Goal: Complete application form: Complete application form

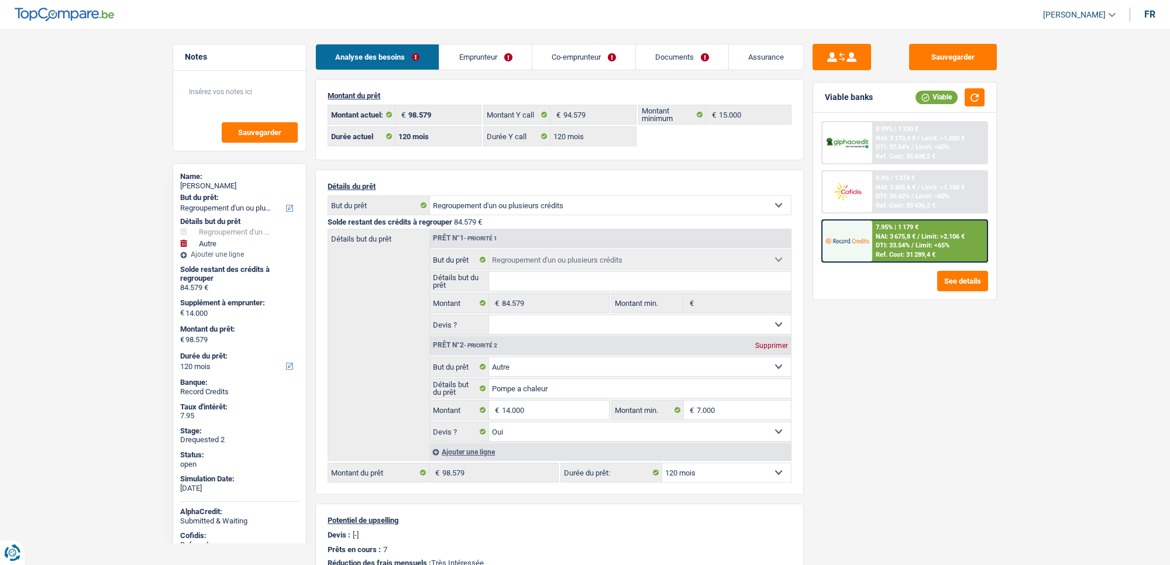
select select "refinancing"
select select "other"
select select "120"
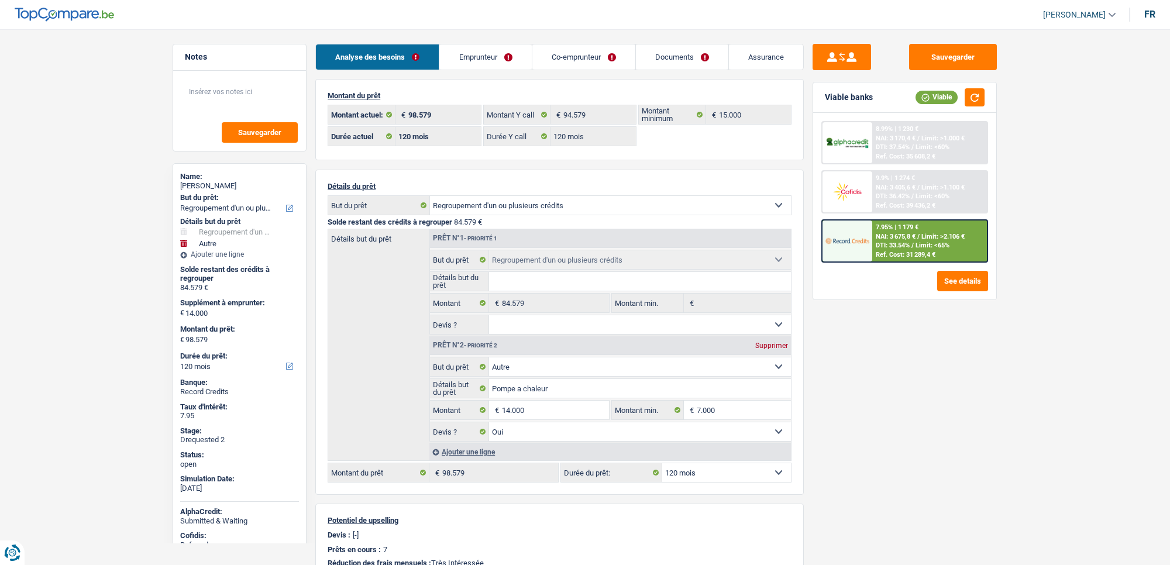
select select "120"
select select "refinancing"
select select "other"
select select "yes"
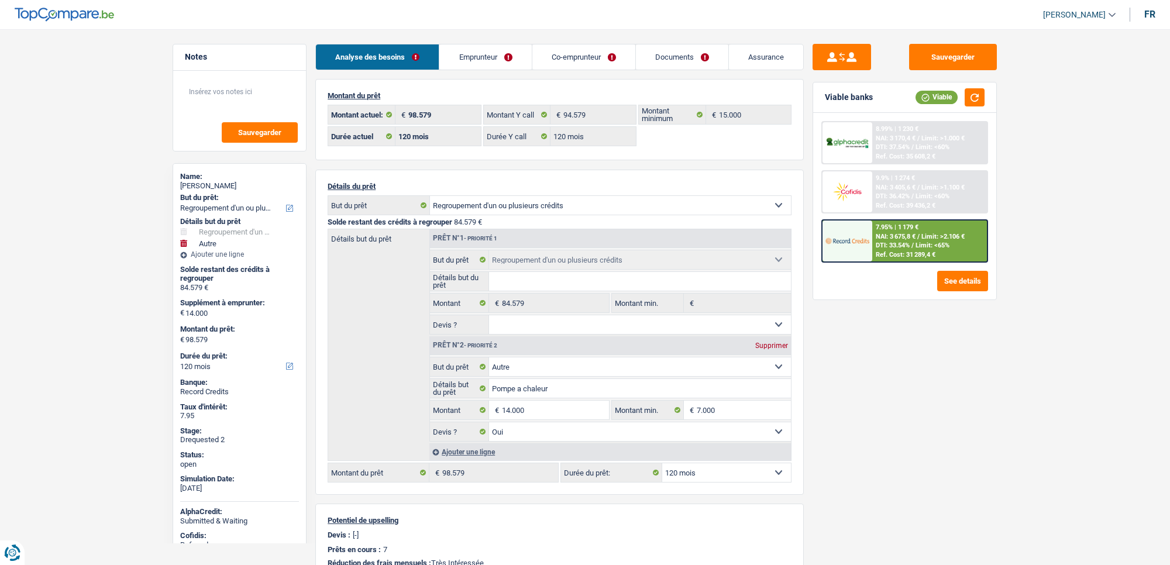
select select "120"
click at [747, 54] on link "Assurance" at bounding box center [766, 56] width 74 height 25
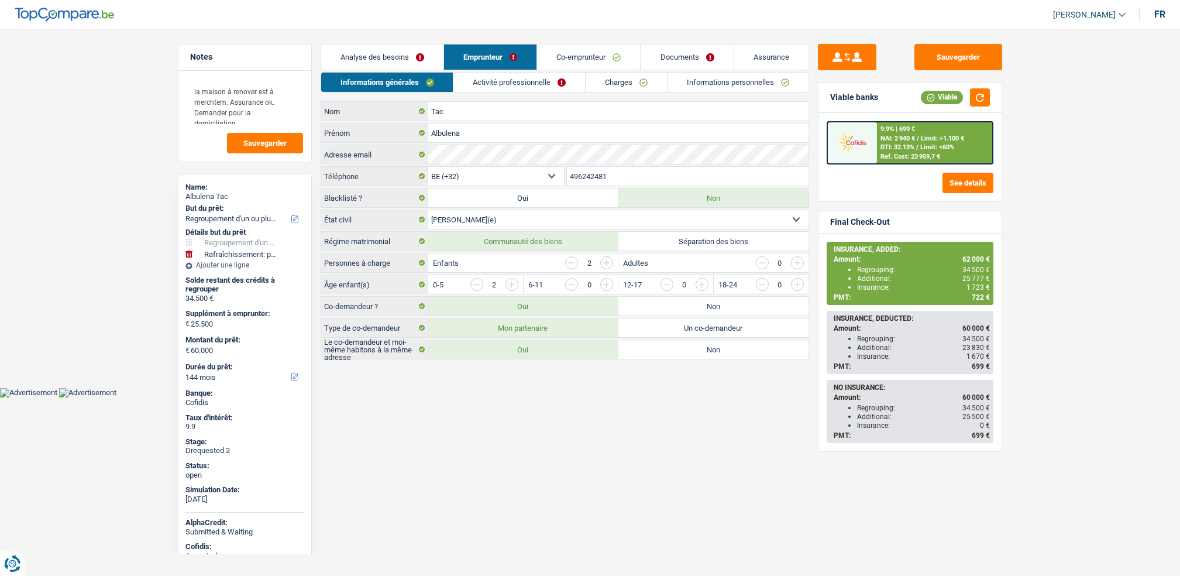
select select "refinancing"
select select "houseOrGarden"
select select "144"
select select "32"
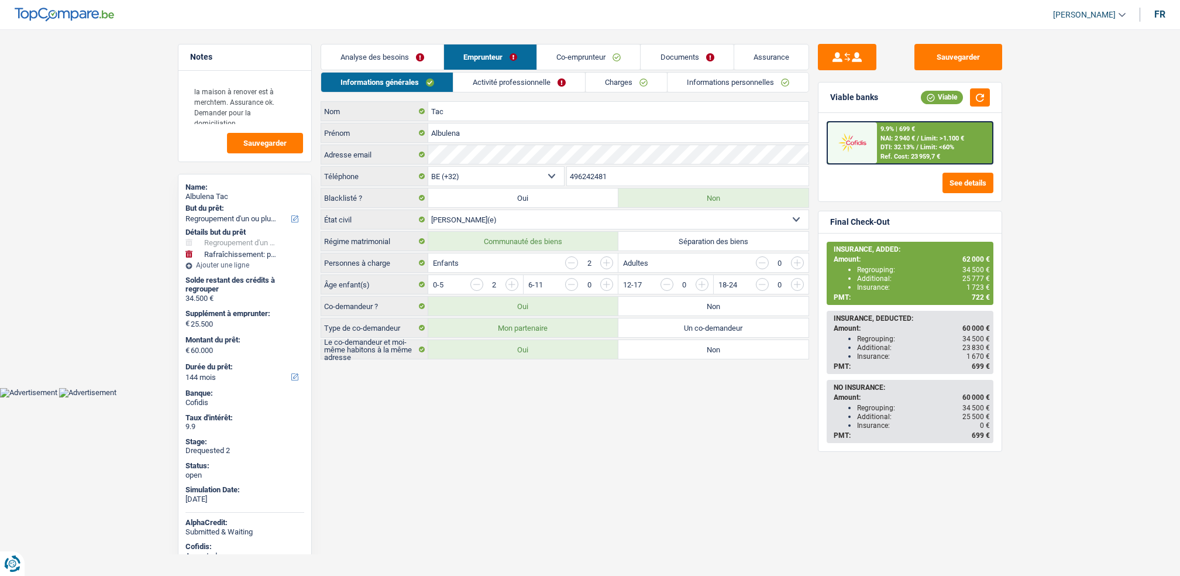
select select "married"
select select "worker"
select select "netSalary"
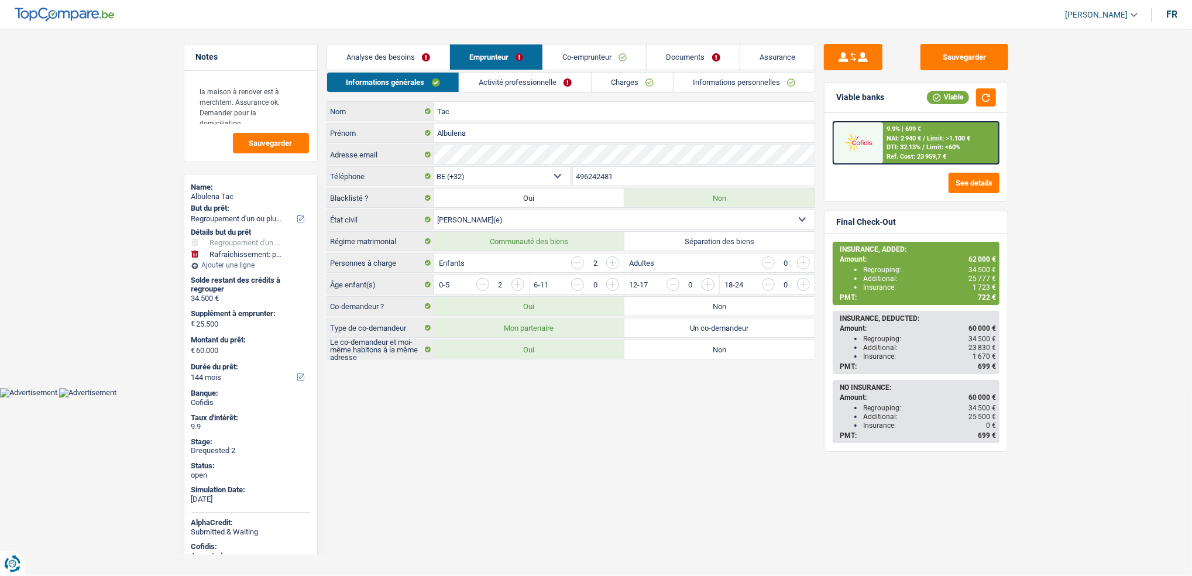
click at [534, 81] on link "Activité professionnelle" at bounding box center [525, 82] width 132 height 19
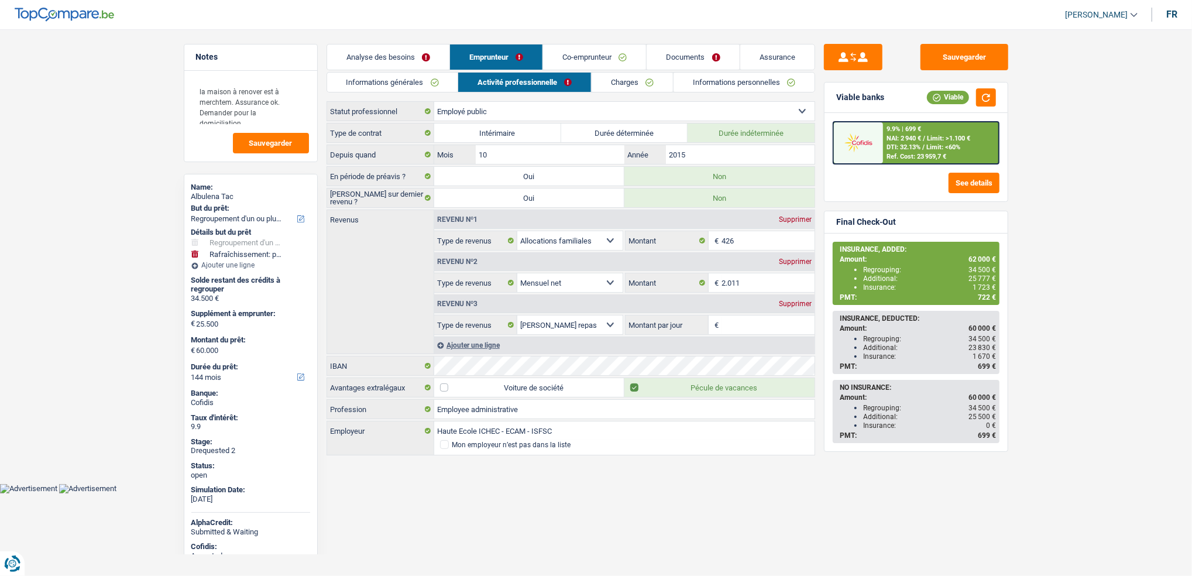
click at [638, 62] on link "Co-emprunteur" at bounding box center [594, 56] width 103 height 25
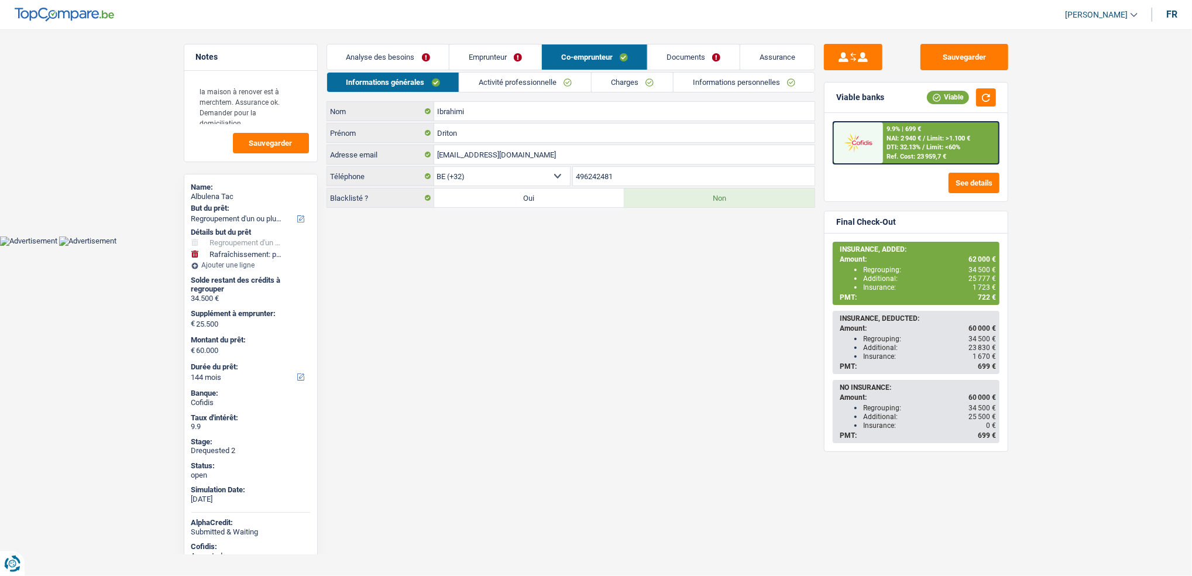
click at [571, 86] on link "Activité professionnelle" at bounding box center [525, 82] width 132 height 19
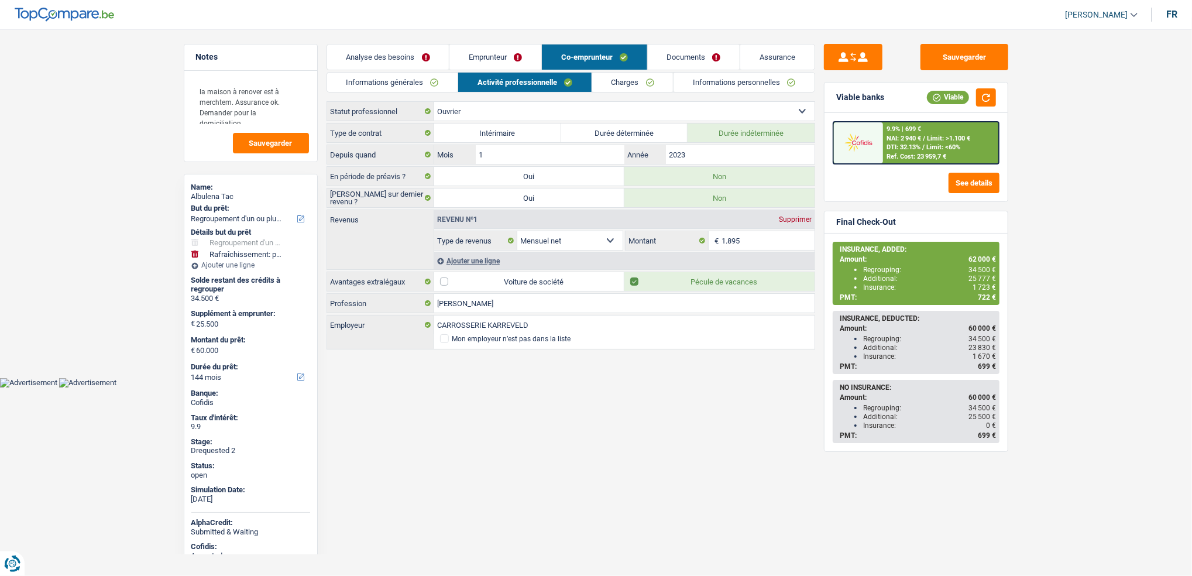
click at [719, 80] on link "Informations personnelles" at bounding box center [744, 82] width 141 height 19
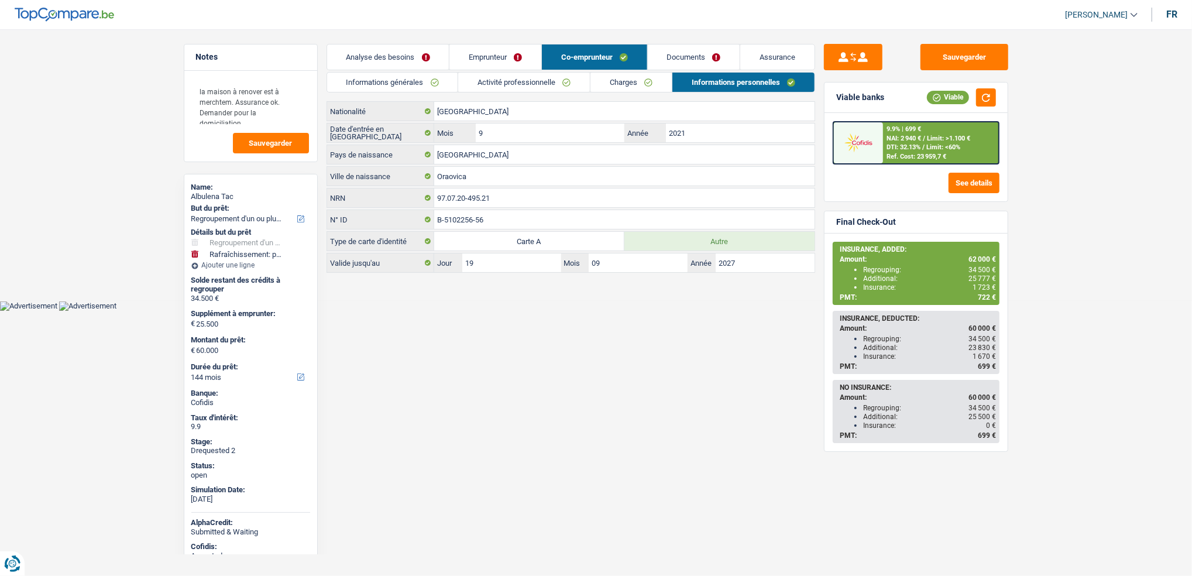
click at [493, 60] on link "Emprunteur" at bounding box center [495, 56] width 92 height 25
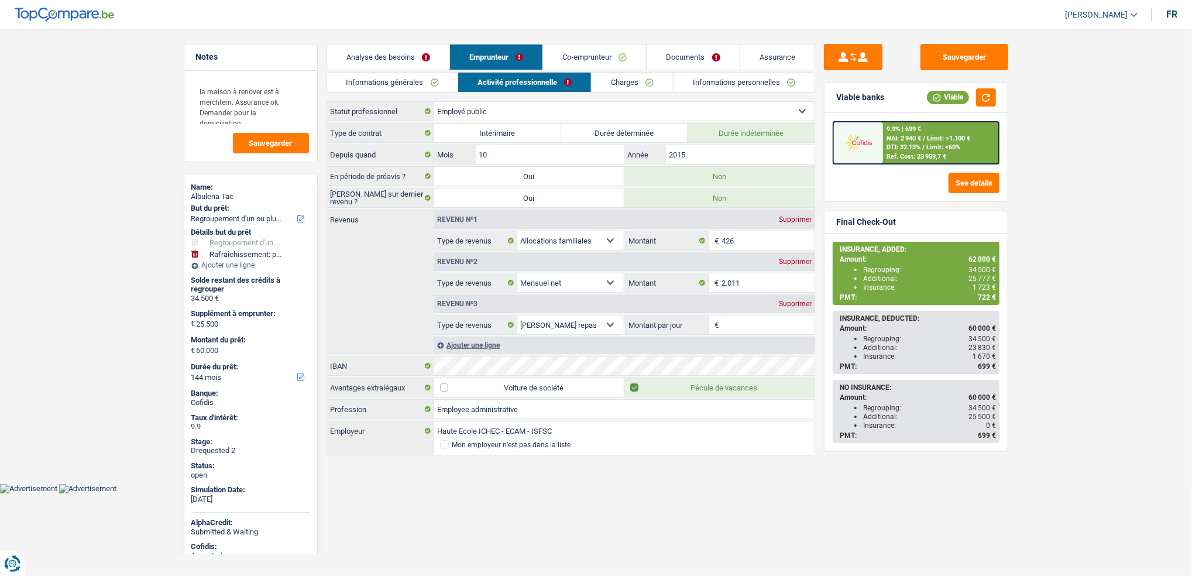
click at [715, 84] on link "Informations personnelles" at bounding box center [744, 82] width 141 height 19
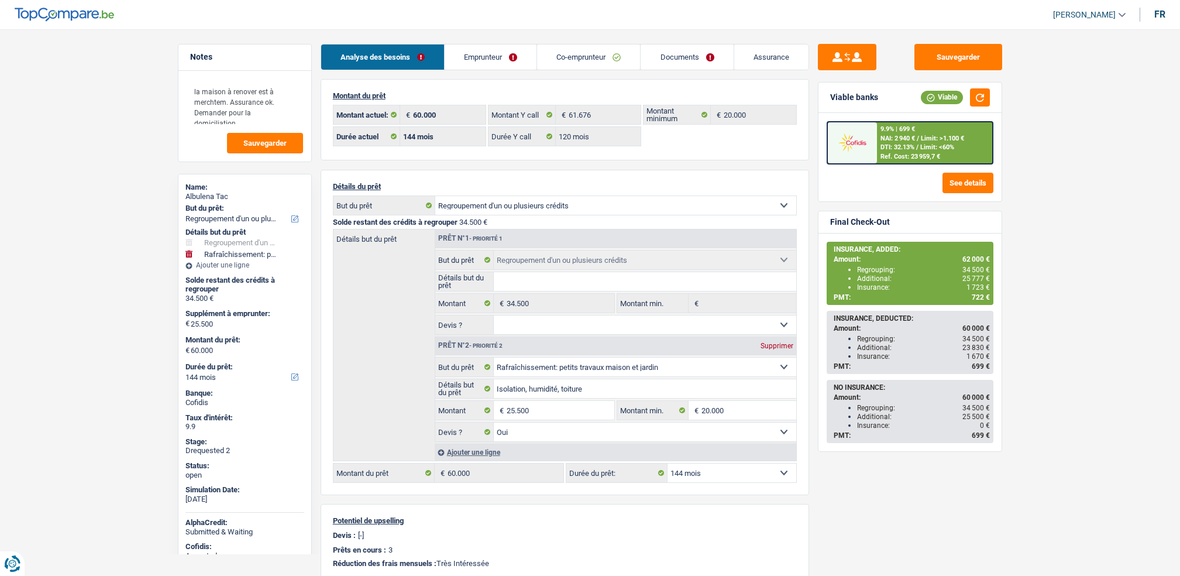
select select "refinancing"
select select "houseOrGarden"
select select "144"
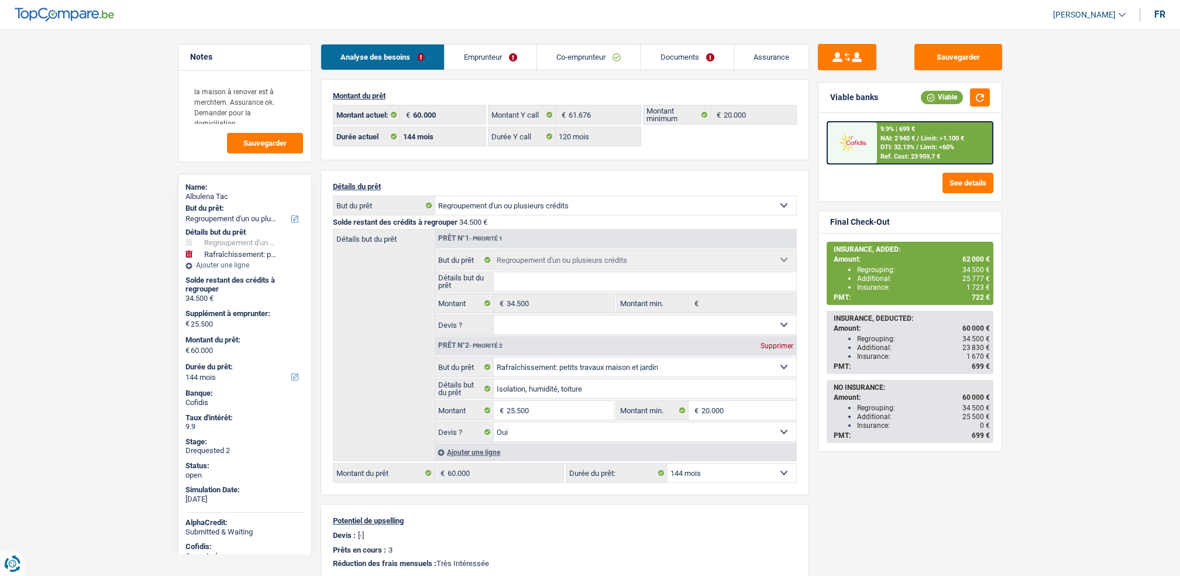
select select "120"
select select "refinancing"
select select "houseOrGarden"
select select "yes"
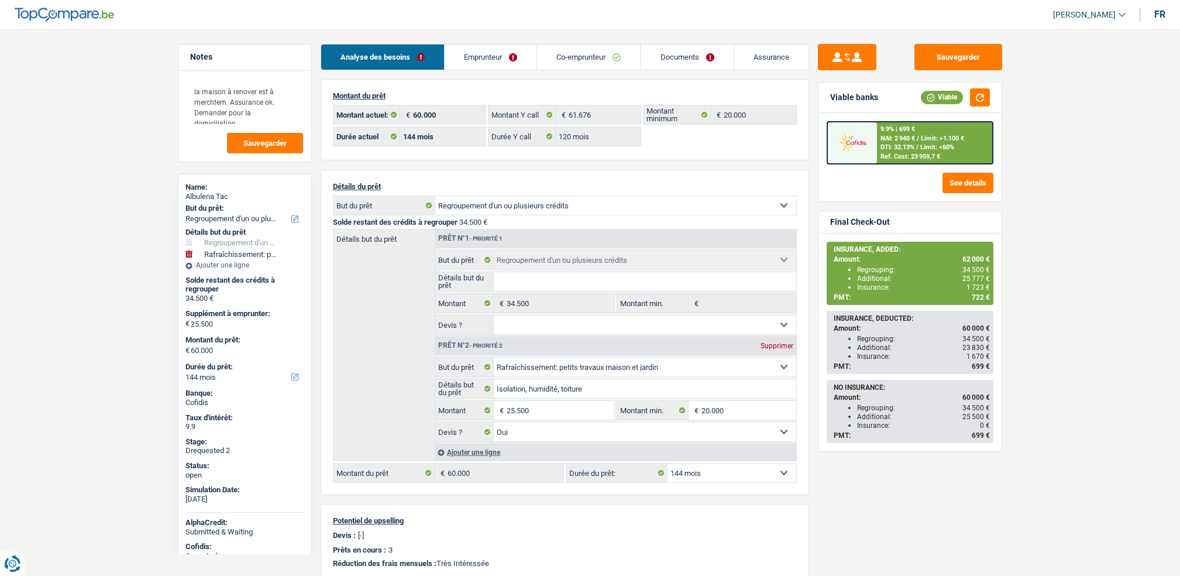
select select "144"
click at [629, 56] on link "Co-emprunteur" at bounding box center [588, 56] width 103 height 25
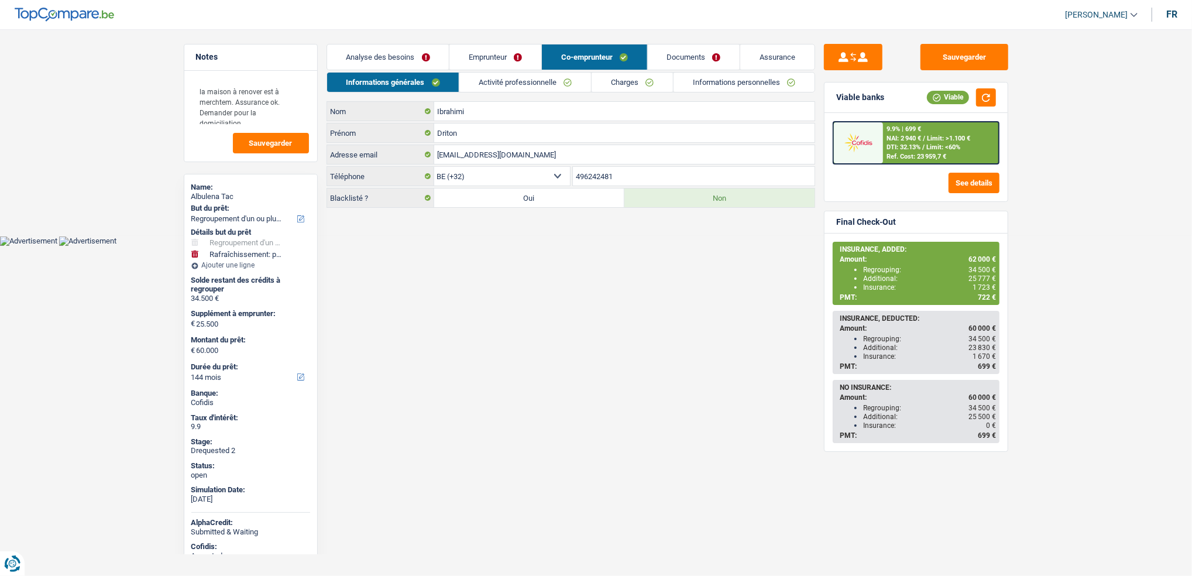
click at [694, 57] on link "Documents" at bounding box center [694, 56] width 92 height 25
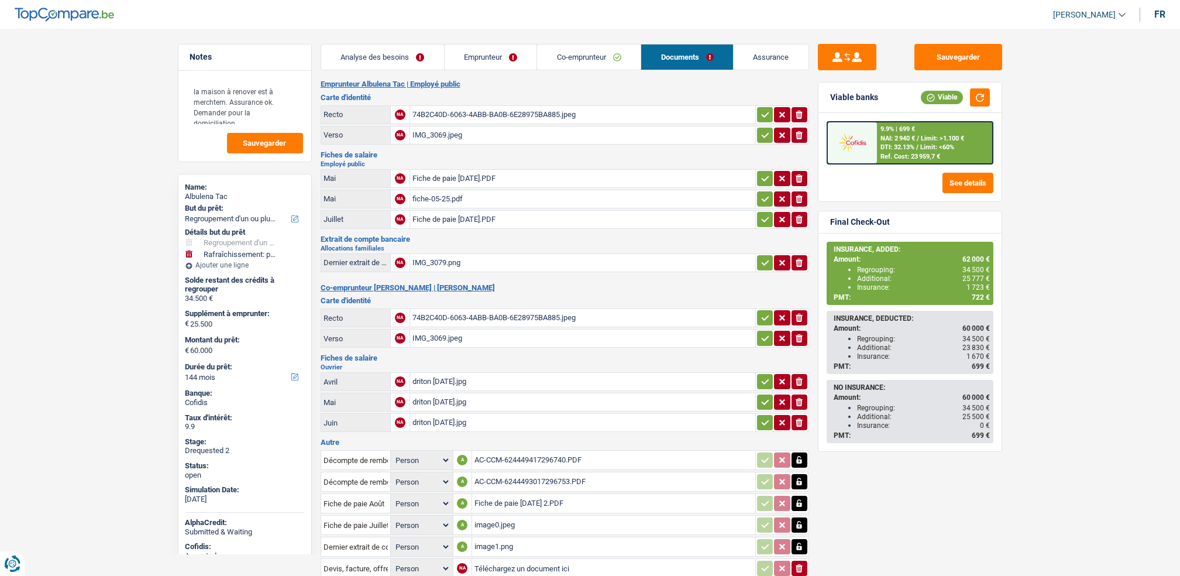
click at [441, 52] on link "Analyse des besoins" at bounding box center [382, 56] width 123 height 25
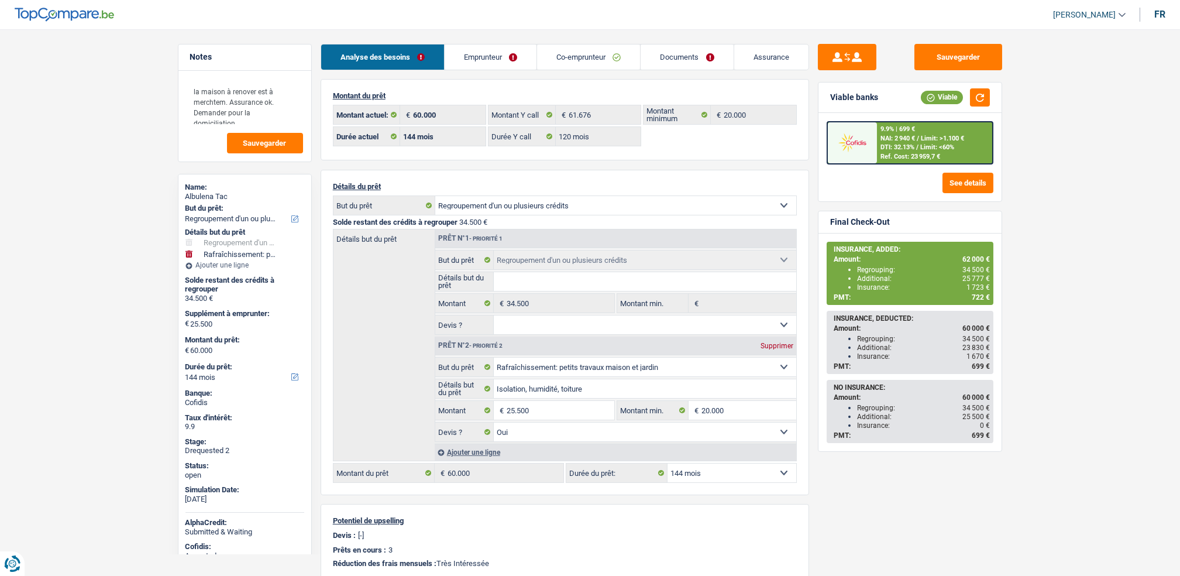
click at [458, 57] on link "Emprunteur" at bounding box center [491, 56] width 92 height 25
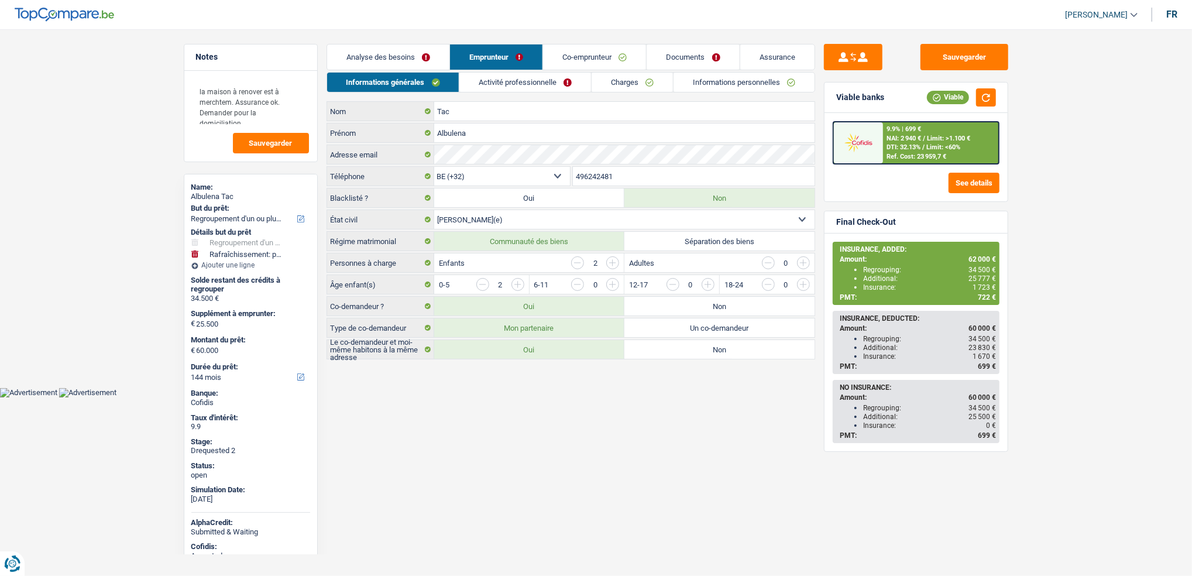
click at [541, 87] on link "Activité professionnelle" at bounding box center [525, 82] width 132 height 19
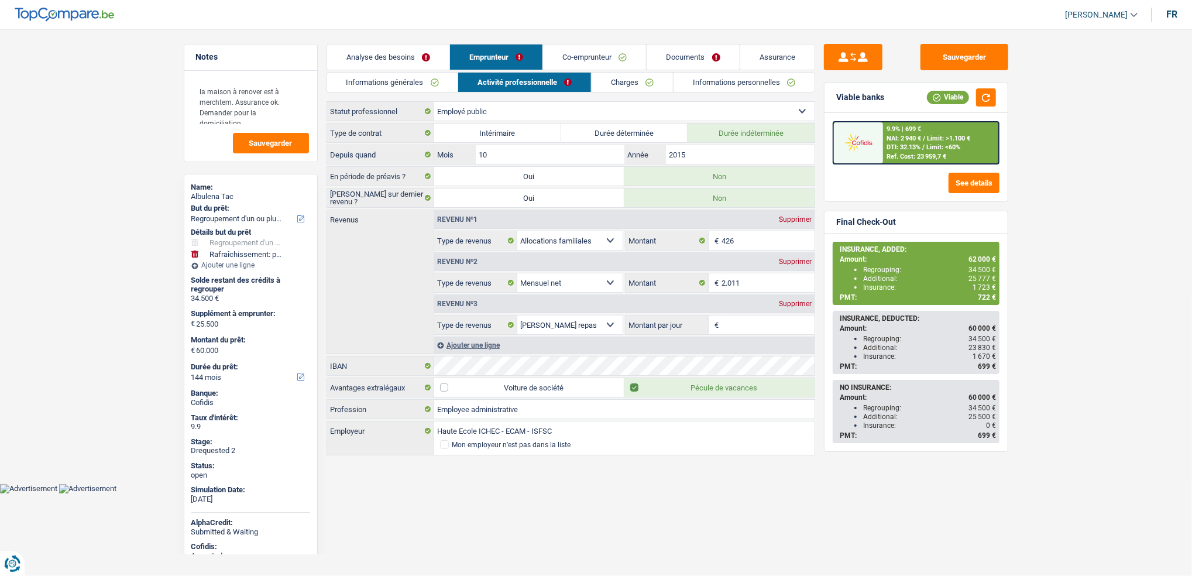
click at [616, 87] on link "Charges" at bounding box center [632, 82] width 81 height 19
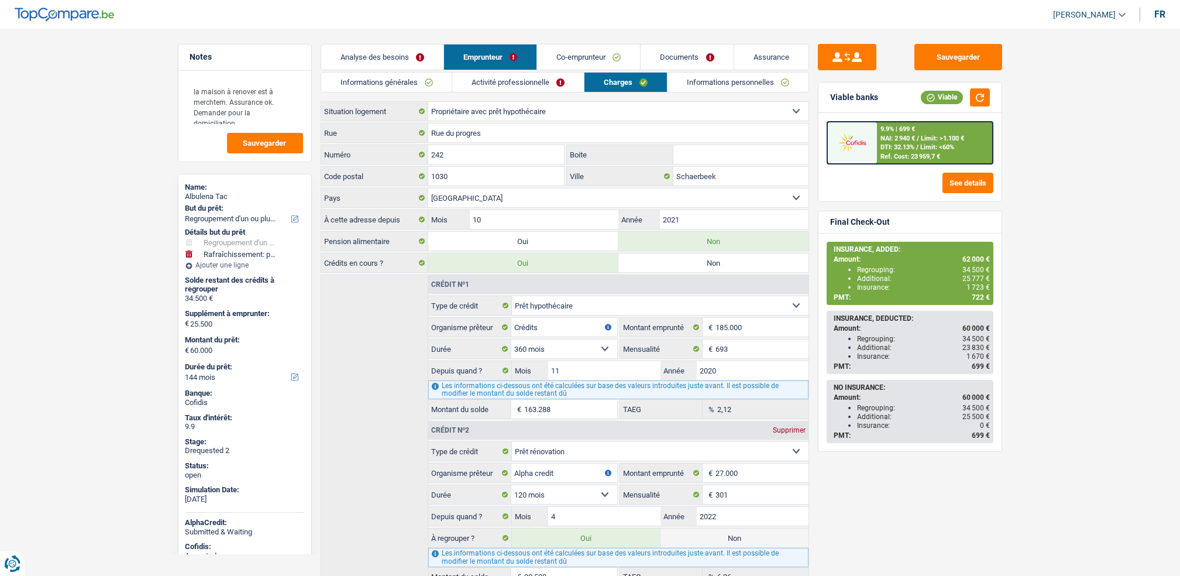
click at [556, 87] on link "Activité professionnelle" at bounding box center [518, 82] width 132 height 19
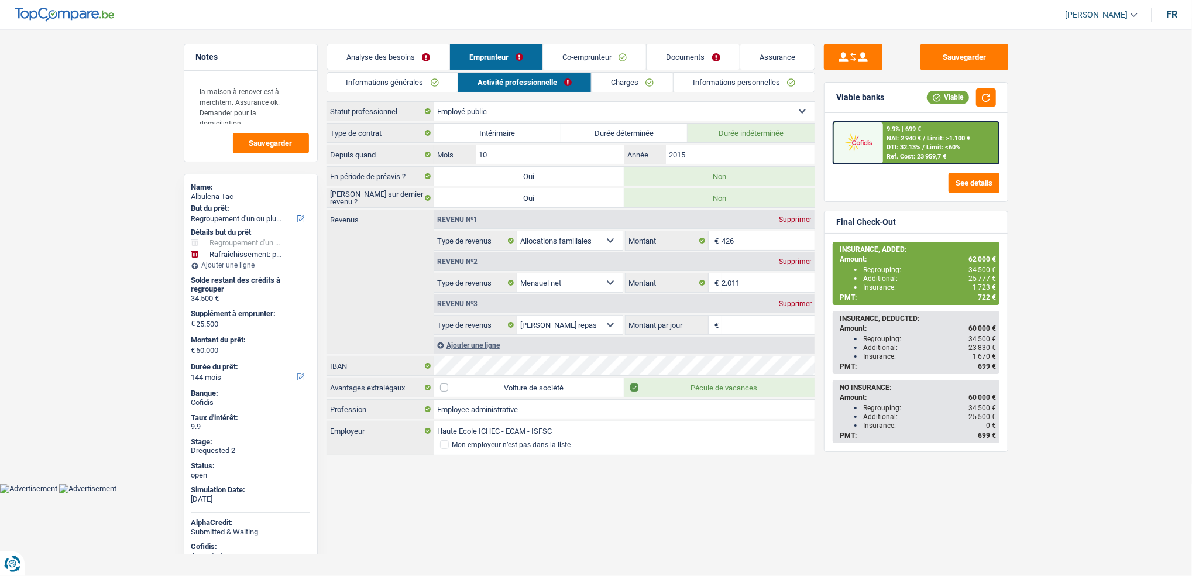
click at [679, 82] on link "Informations personnelles" at bounding box center [744, 82] width 141 height 19
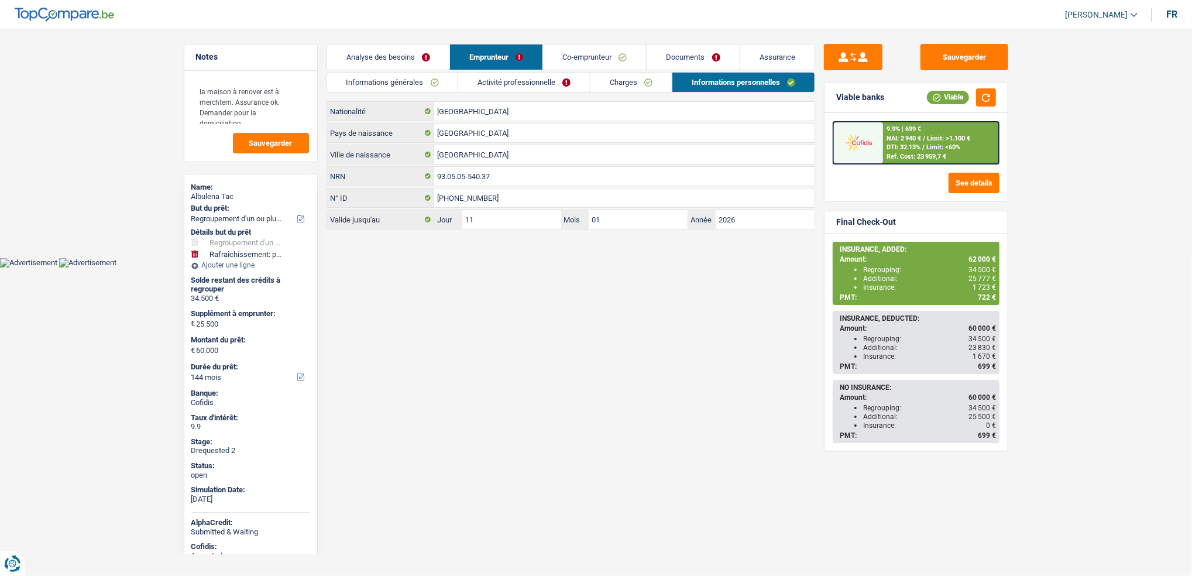
click at [616, 62] on link "Co-emprunteur" at bounding box center [594, 56] width 103 height 25
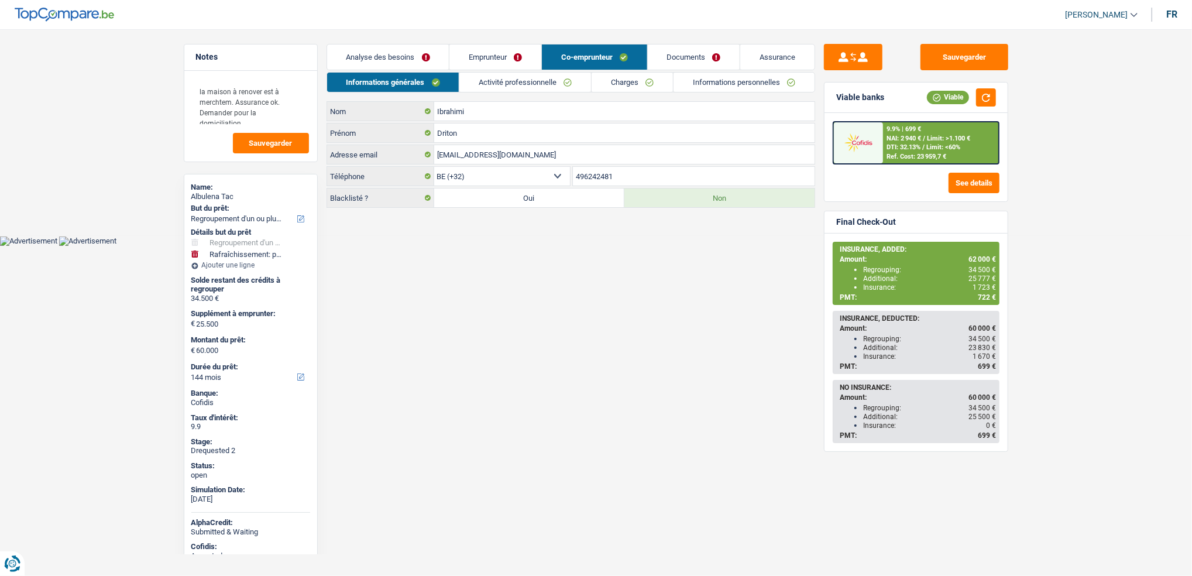
click at [713, 85] on link "Informations personnelles" at bounding box center [744, 82] width 141 height 19
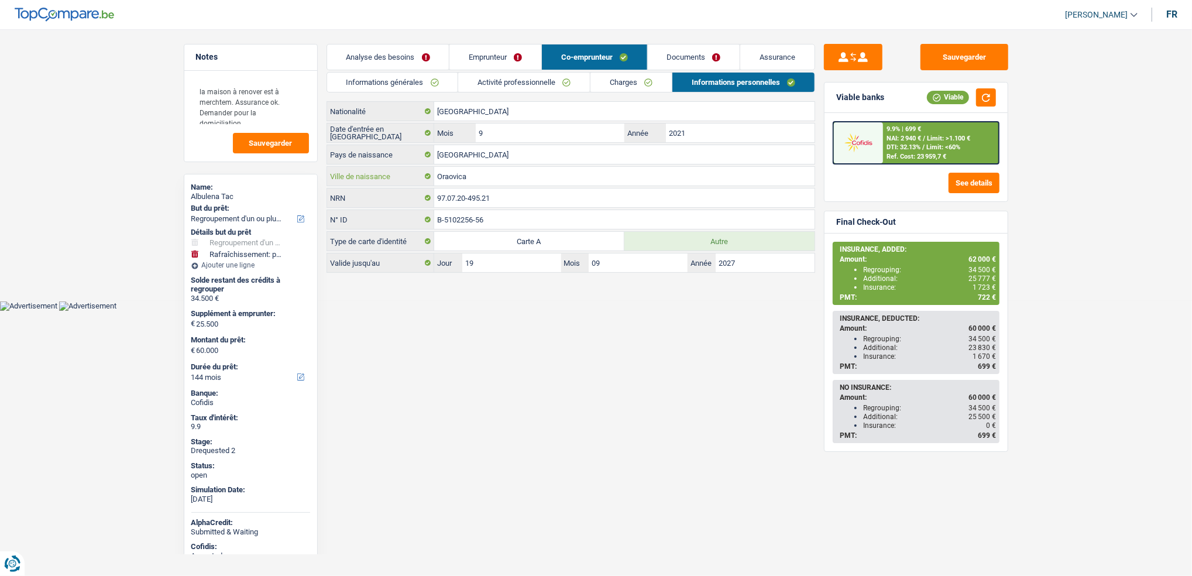
drag, startPoint x: 476, startPoint y: 174, endPoint x: 414, endPoint y: 183, distance: 62.7
click at [414, 183] on div "Oraovica Ville de naissance" at bounding box center [570, 176] width 487 height 19
click at [494, 174] on input "Oraovica" at bounding box center [624, 176] width 380 height 19
click at [468, 269] on input "19" at bounding box center [511, 262] width 99 height 19
click at [476, 311] on html "Vous avez le contrôle de vos données Nous utilisons des cookies, tout comme nos…" at bounding box center [596, 155] width 1192 height 311
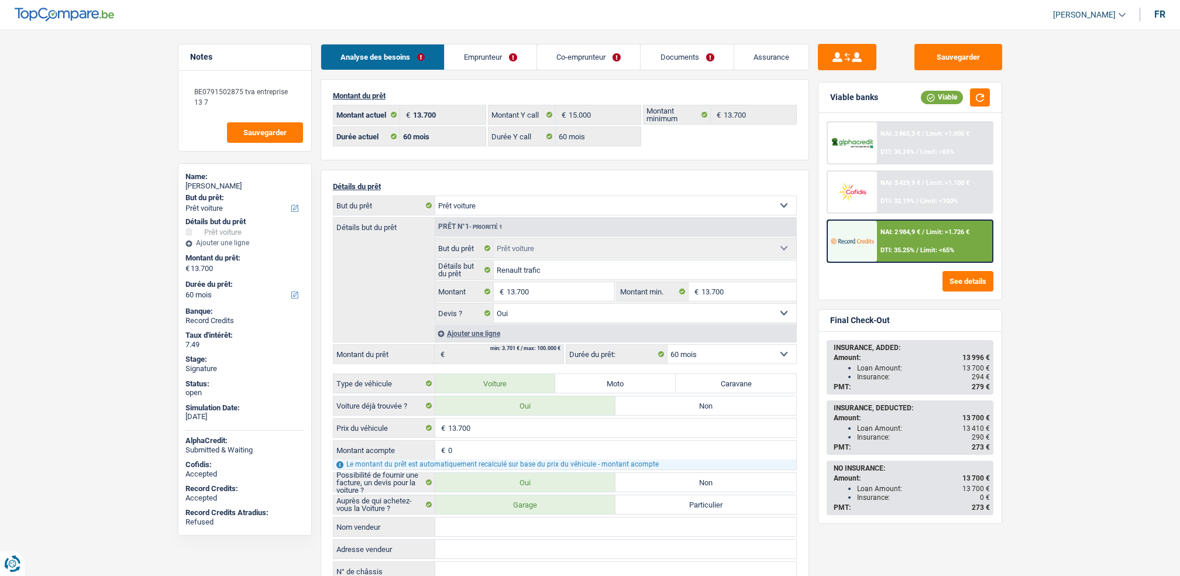
select select "car"
select select "60"
select select "32"
select select "married"
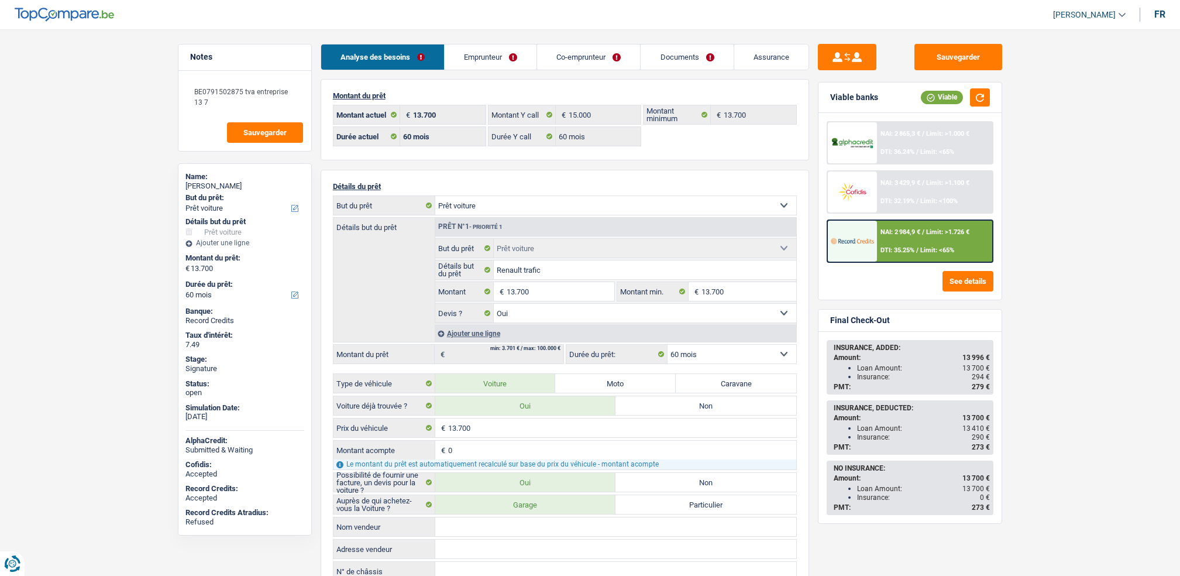
drag, startPoint x: 0, startPoint y: 0, endPoint x: 473, endPoint y: 92, distance: 481.7
click at [473, 67] on link "Emprunteur" at bounding box center [491, 56] width 92 height 25
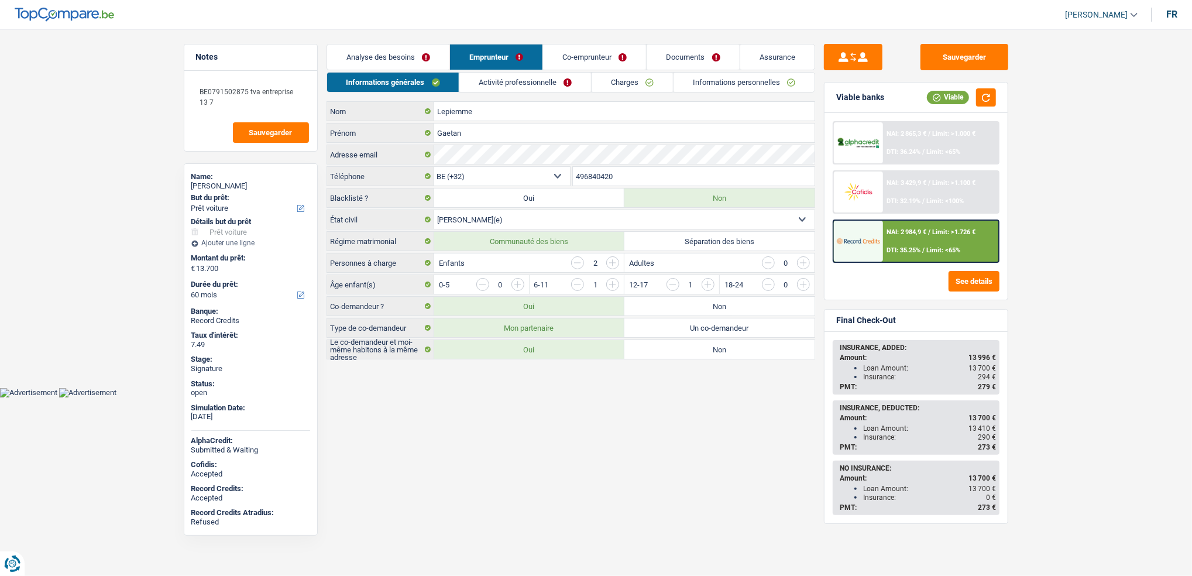
click at [579, 64] on link "Co-emprunteur" at bounding box center [594, 56] width 103 height 25
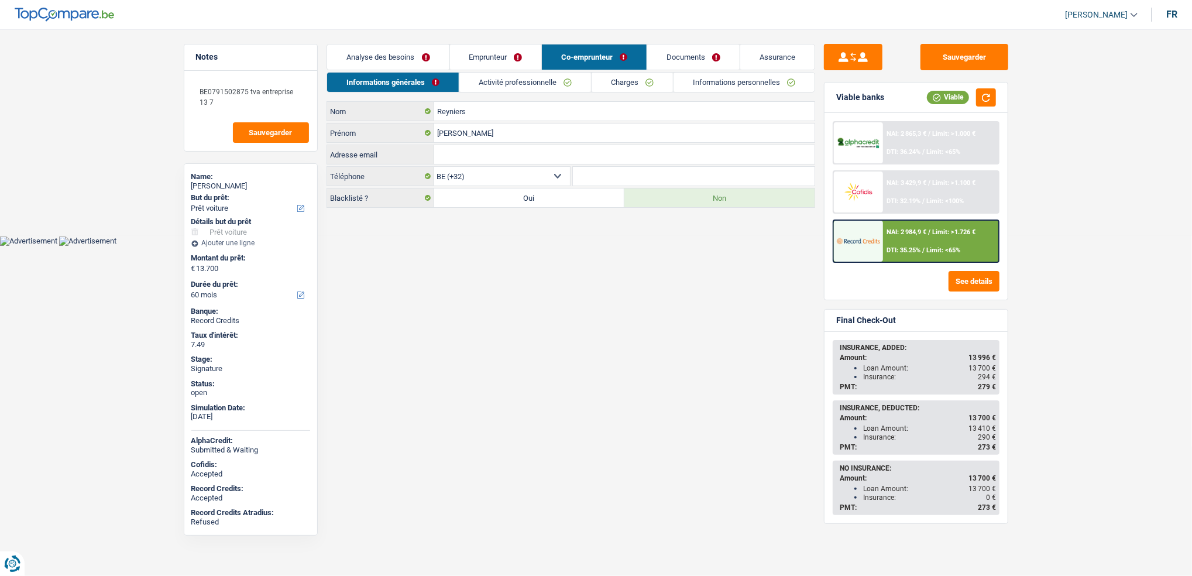
click at [509, 84] on link "Activité professionnelle" at bounding box center [525, 82] width 132 height 19
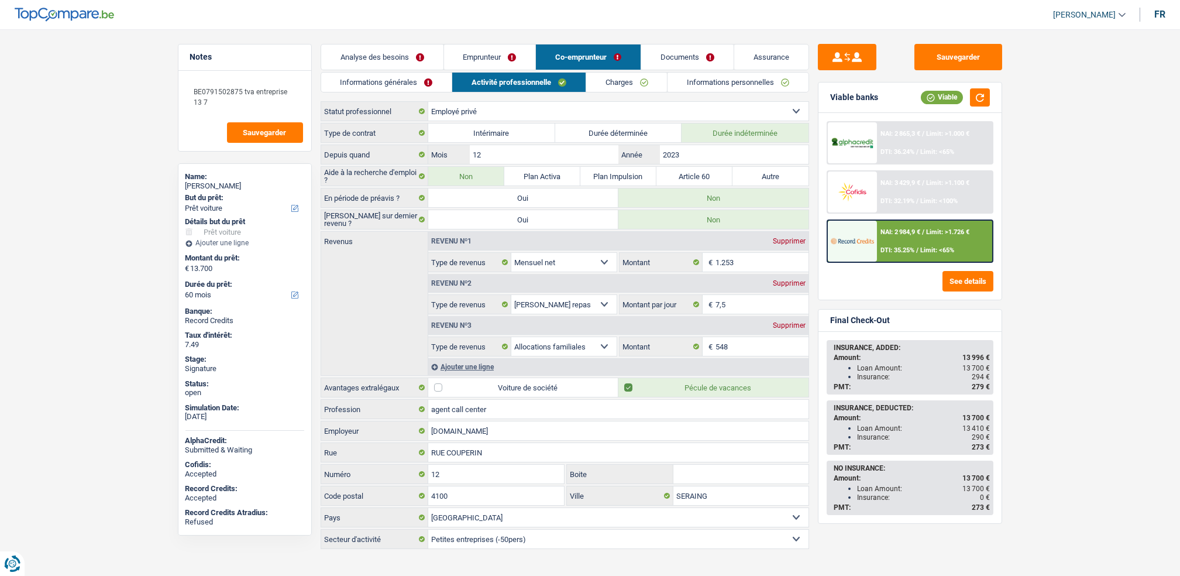
click at [494, 63] on link "Emprunteur" at bounding box center [490, 56] width 92 height 25
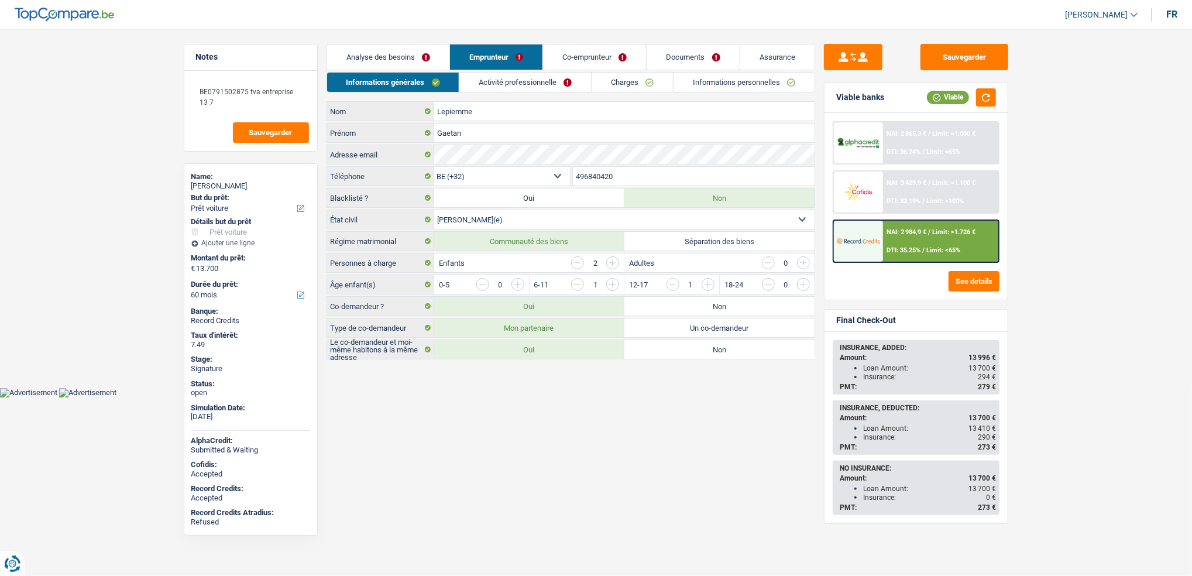
click at [504, 88] on link "Activité professionnelle" at bounding box center [525, 82] width 132 height 19
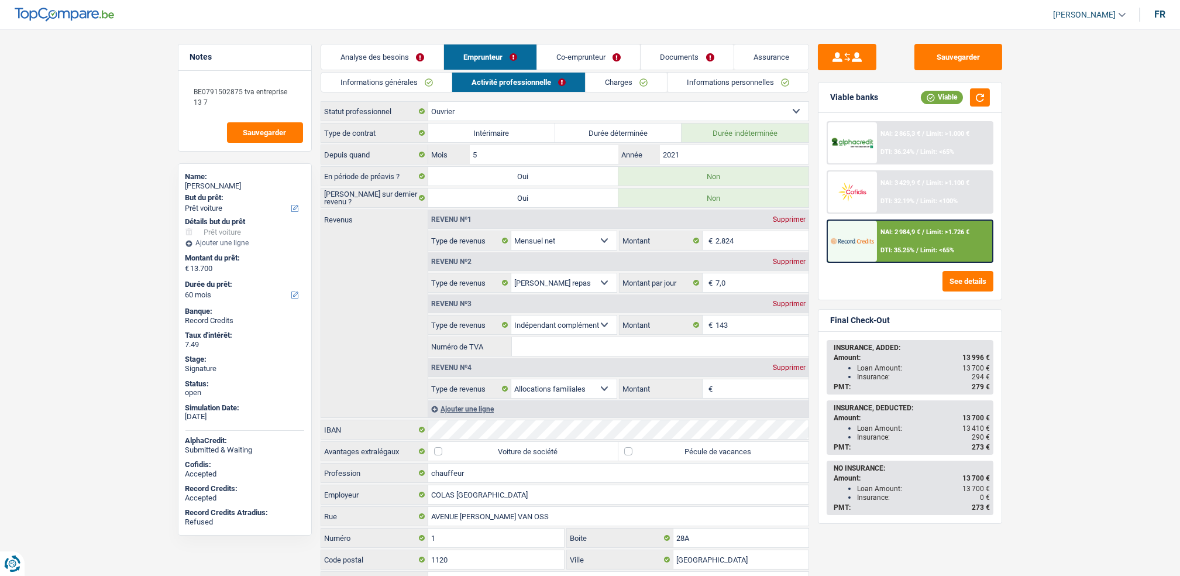
click at [579, 50] on link "Co-emprunteur" at bounding box center [588, 56] width 103 height 25
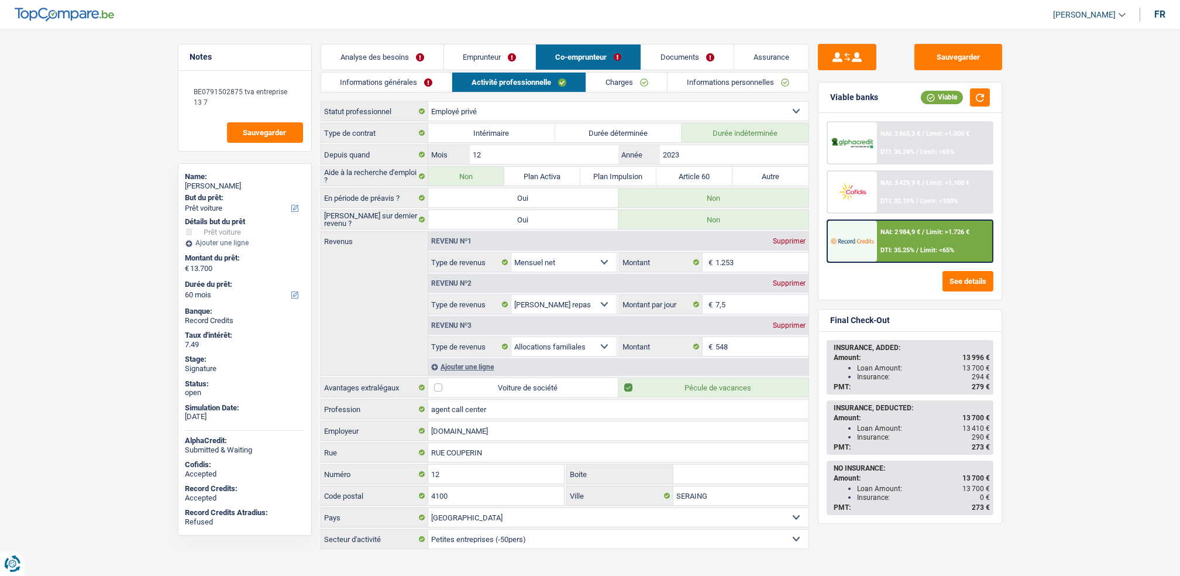
click at [513, 54] on link "Emprunteur" at bounding box center [490, 56] width 92 height 25
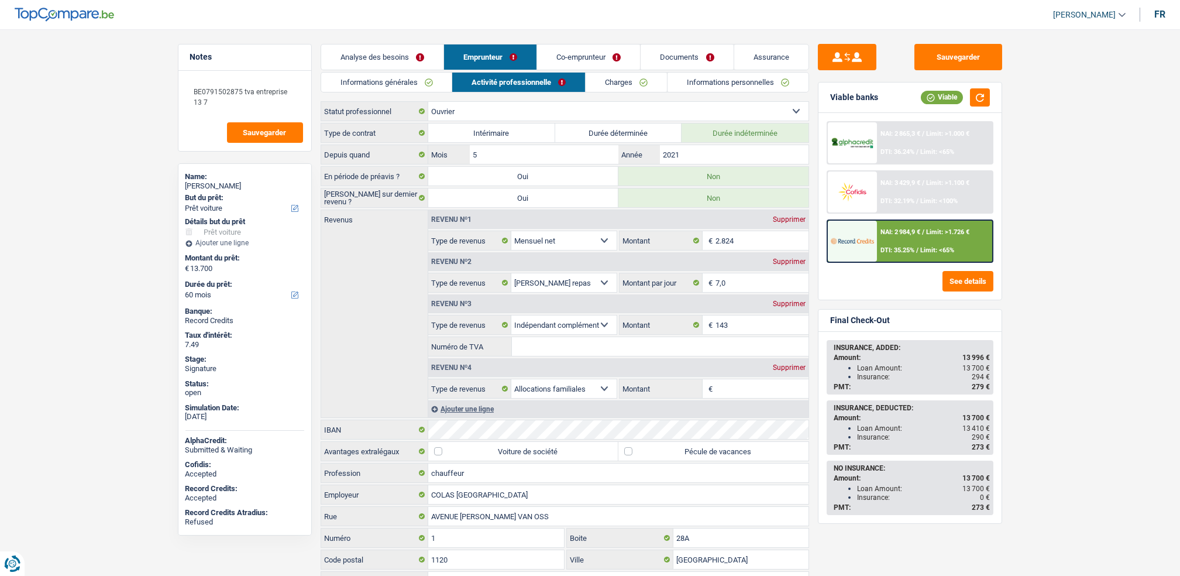
click at [670, 57] on link "Documents" at bounding box center [687, 56] width 92 height 25
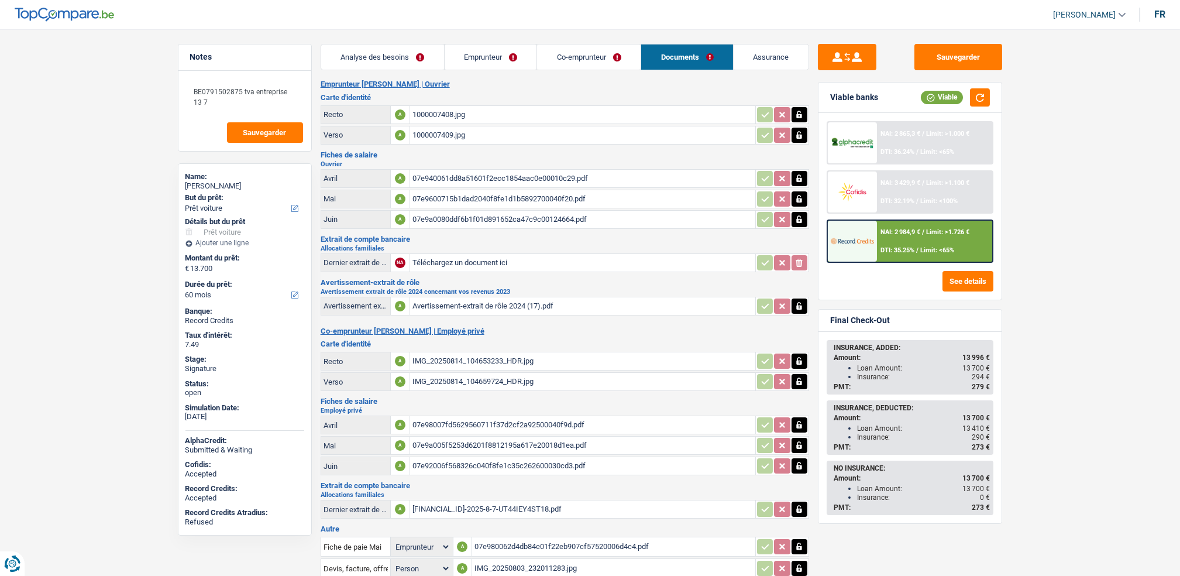
click at [565, 53] on link "Co-emprunteur" at bounding box center [589, 56] width 104 height 25
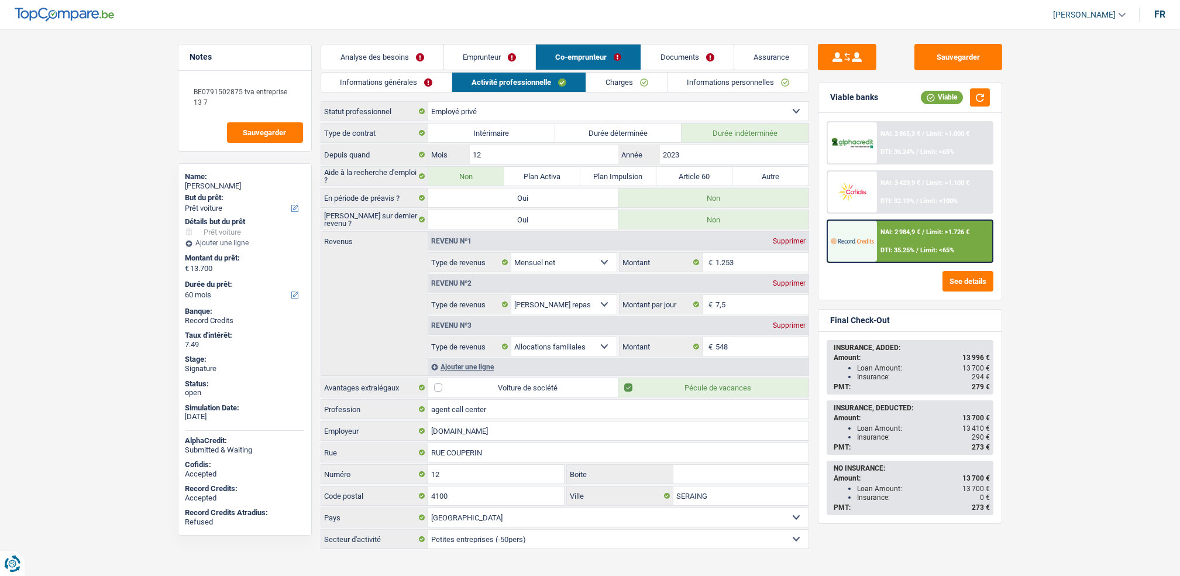
click at [515, 80] on link "Activité professionnelle" at bounding box center [518, 82] width 133 height 19
click at [506, 53] on link "Emprunteur" at bounding box center [490, 56] width 92 height 25
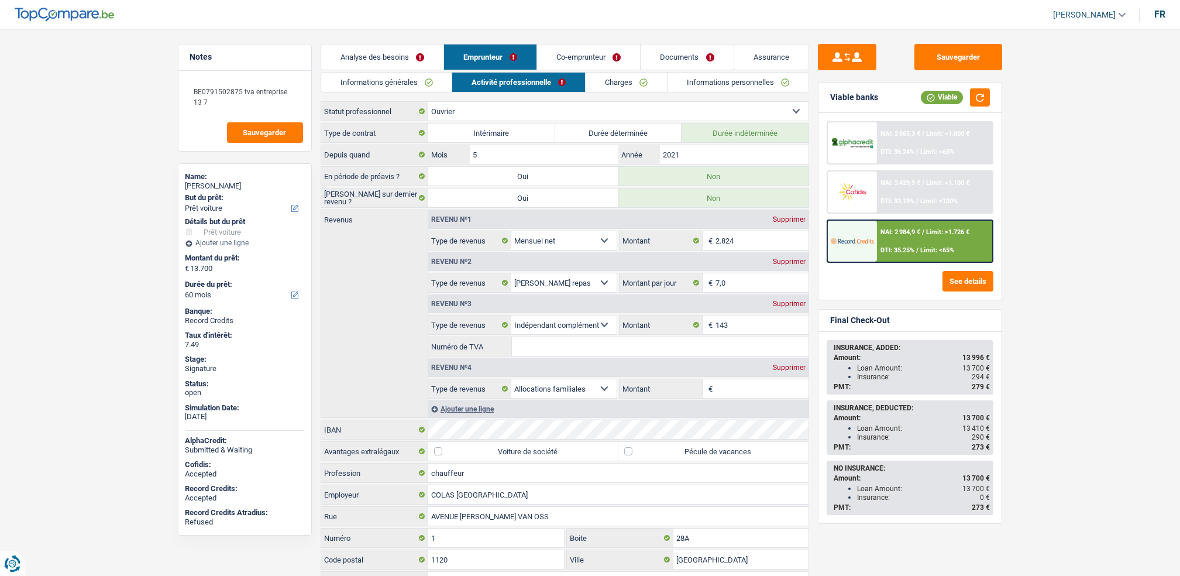
click at [554, 64] on link "Co-emprunteur" at bounding box center [588, 56] width 103 height 25
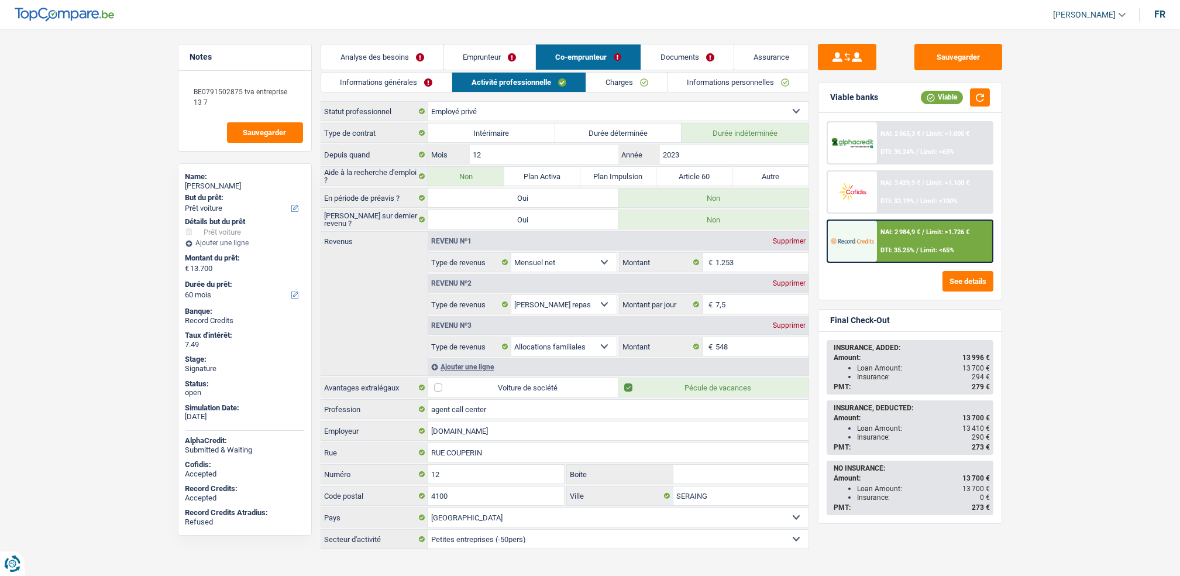
click at [488, 59] on link "Emprunteur" at bounding box center [490, 56] width 92 height 25
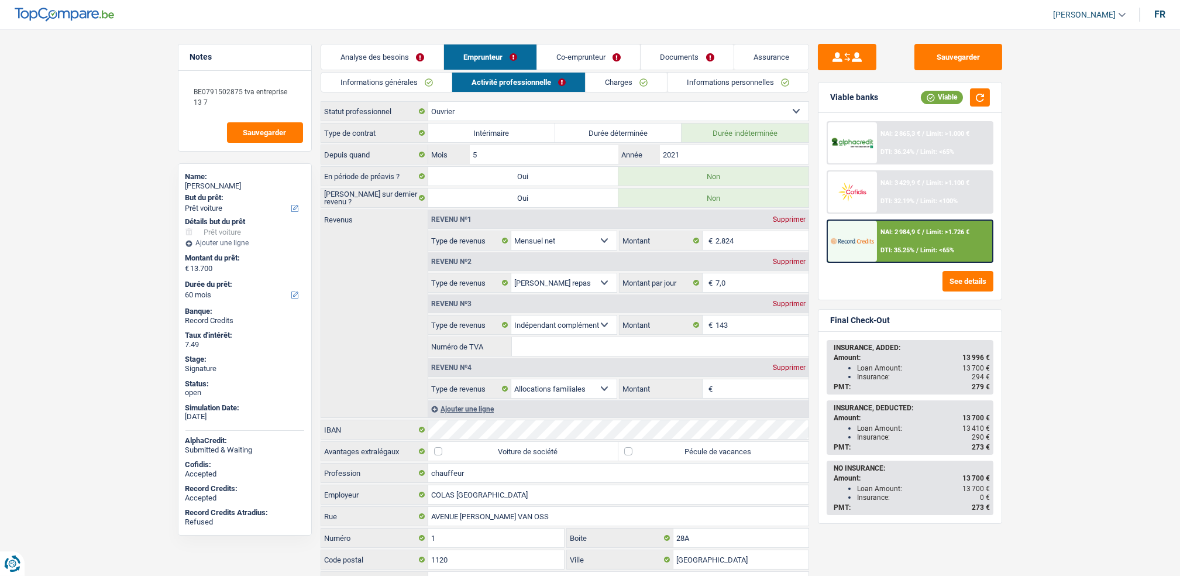
click at [414, 75] on link "Informations générales" at bounding box center [386, 82] width 131 height 19
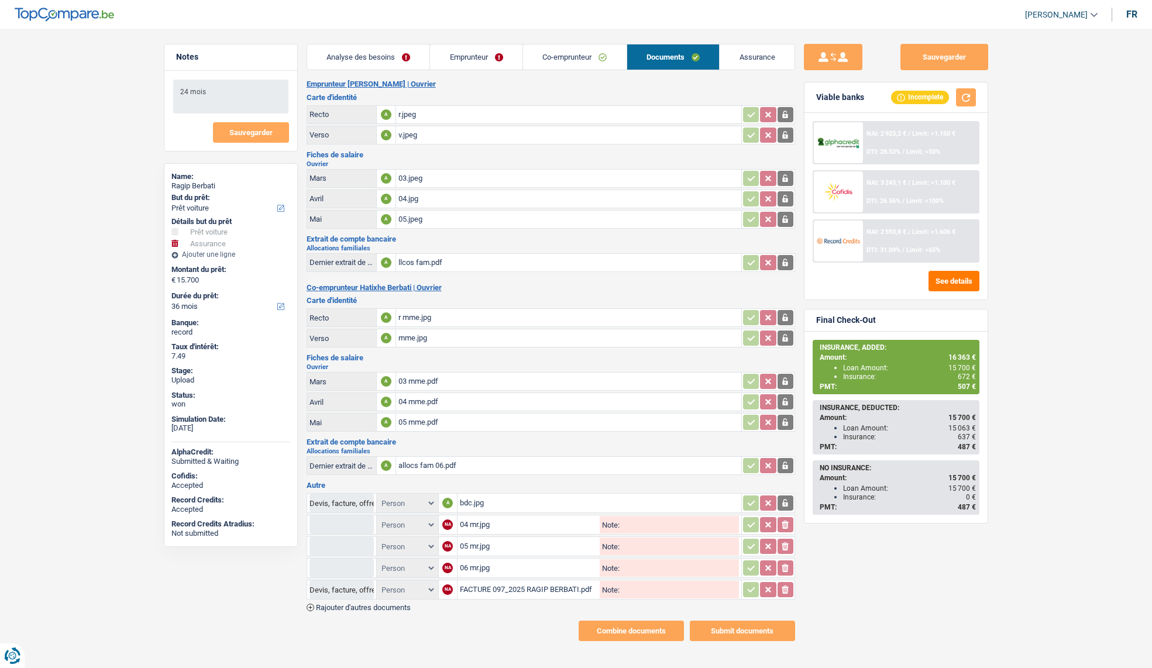
select select "car"
select select "insurance"
select select "36"
click at [403, 118] on div "r.jpeg" at bounding box center [569, 115] width 341 height 18
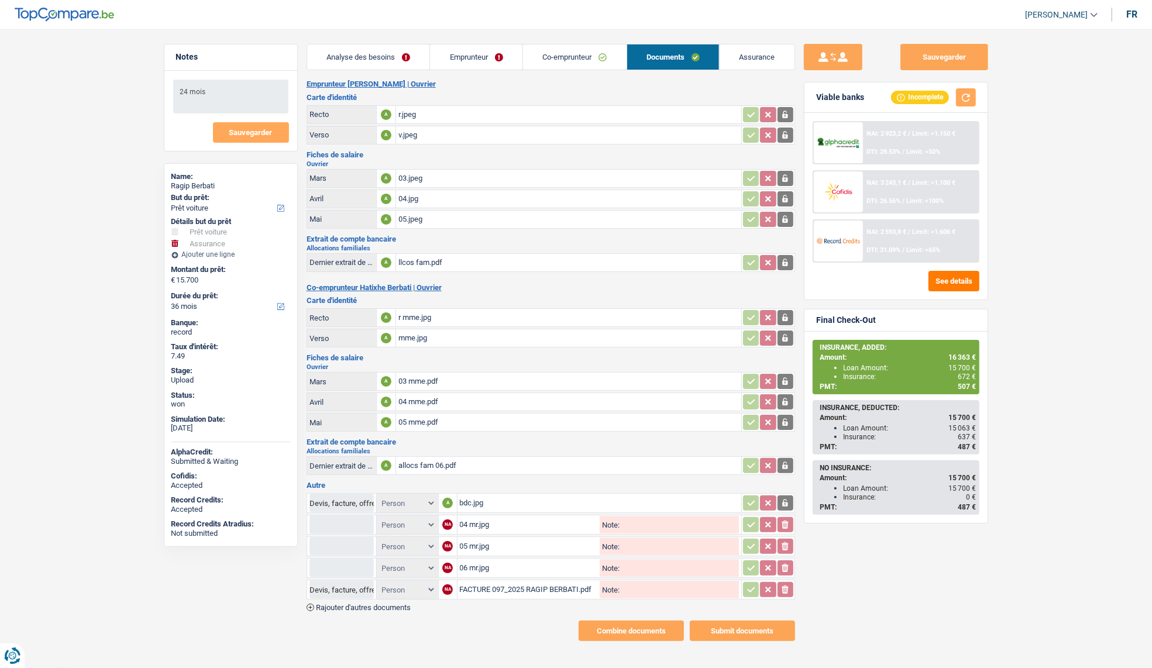
click at [403, 136] on div "v.jpeg" at bounding box center [569, 135] width 341 height 18
drag, startPoint x: 405, startPoint y: 321, endPoint x: 408, endPoint y: 335, distance: 14.3
click at [405, 321] on div "r mme.jpg" at bounding box center [569, 318] width 341 height 18
click at [408, 338] on div "mme.jpg" at bounding box center [569, 338] width 341 height 18
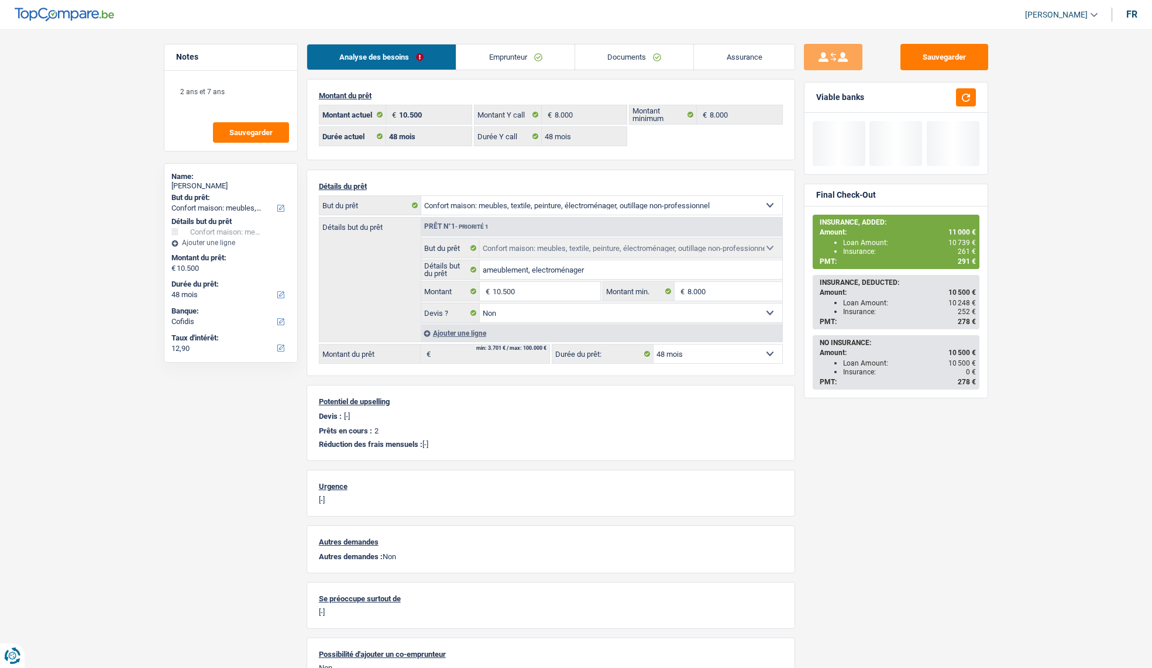
select select "household"
select select "48"
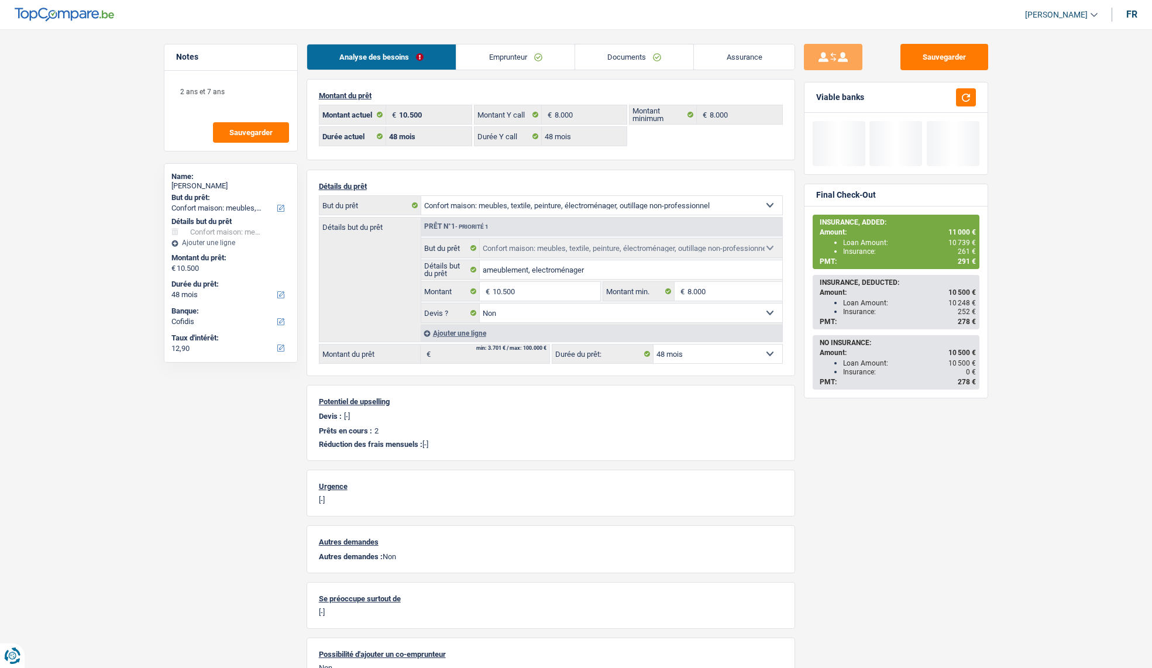
select select "household"
select select "false"
select select "48"
click at [642, 57] on link "Documents" at bounding box center [634, 56] width 119 height 25
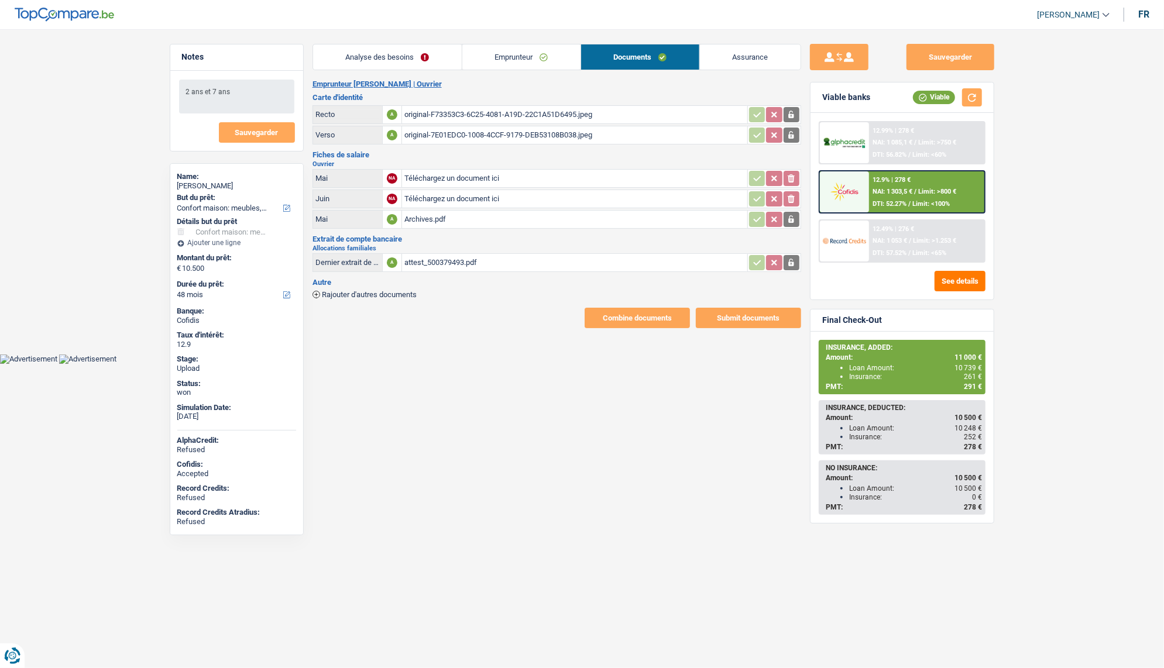
click at [729, 56] on link "Assurance" at bounding box center [750, 56] width 101 height 25
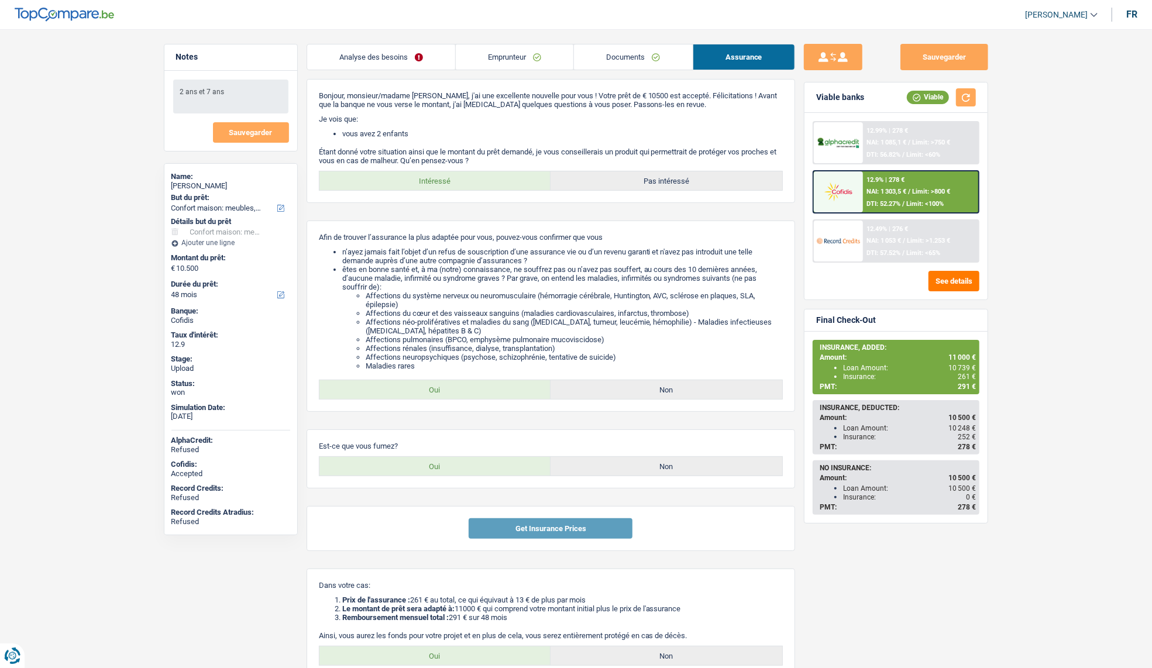
click at [626, 55] on link "Documents" at bounding box center [633, 56] width 118 height 25
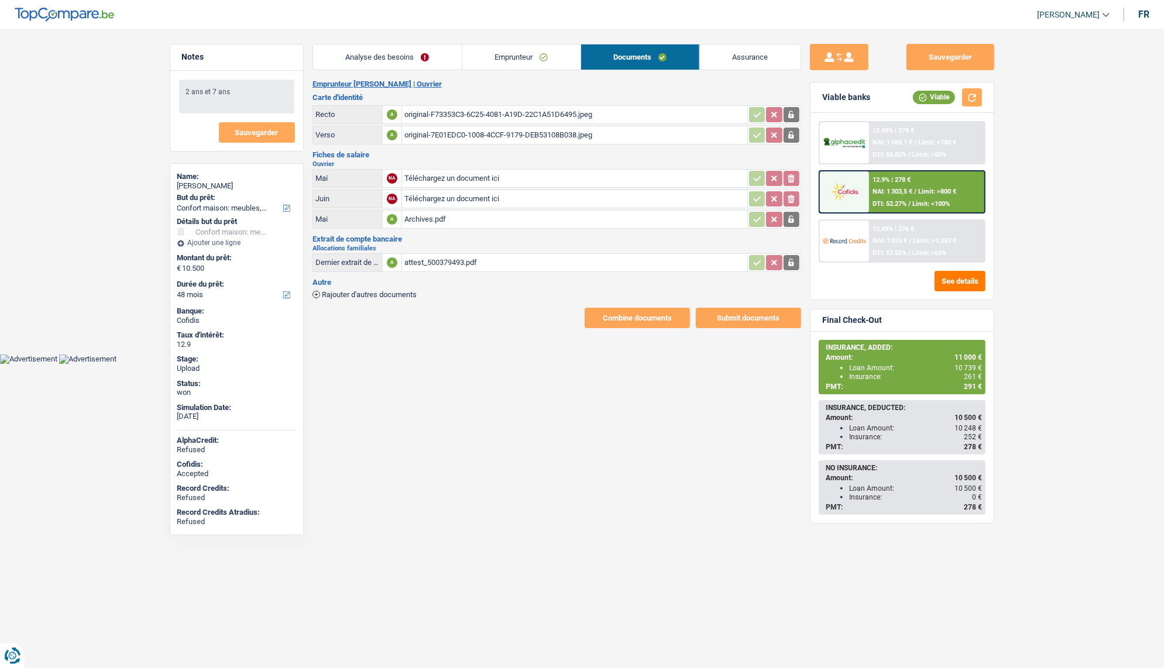
click at [480, 113] on div "original-F73353C3-6C25-4081-A19D-22C1A51D6495.jpeg" at bounding box center [574, 115] width 341 height 18
drag, startPoint x: 478, startPoint y: 134, endPoint x: 424, endPoint y: 31, distance: 116.2
click at [478, 134] on div "original-7E01EDC0-1008-4CCF-9179-DEB53108B038.jpeg" at bounding box center [574, 135] width 341 height 18
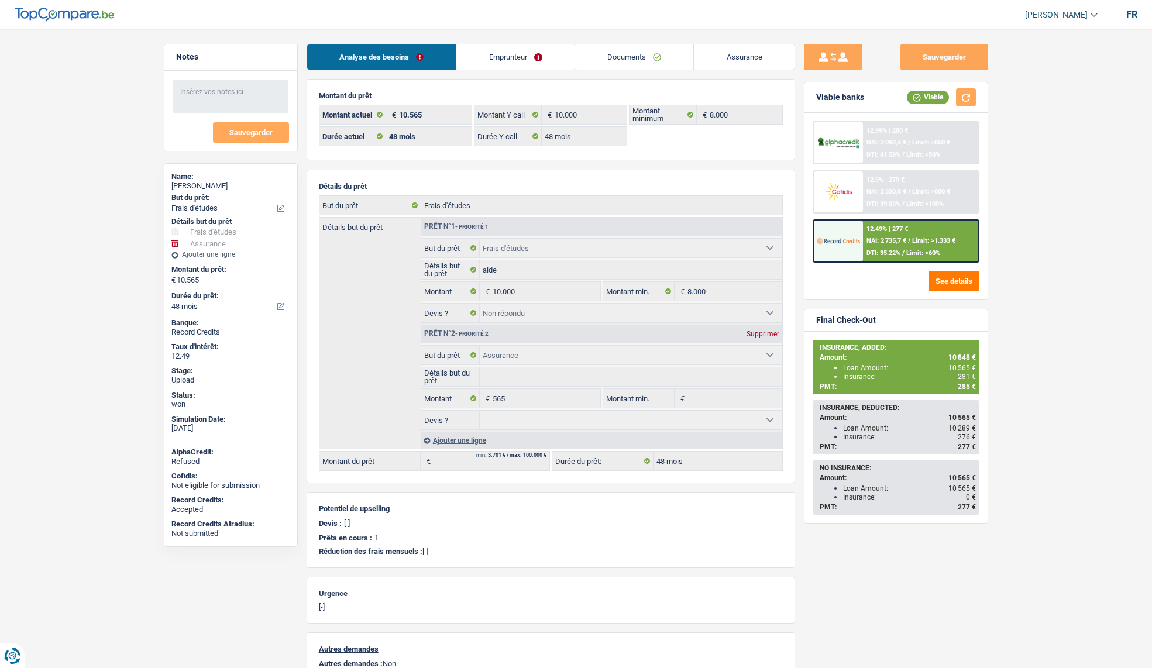
select select "study"
select select "insurance"
select select "48"
click at [647, 54] on link "Documents" at bounding box center [634, 56] width 119 height 25
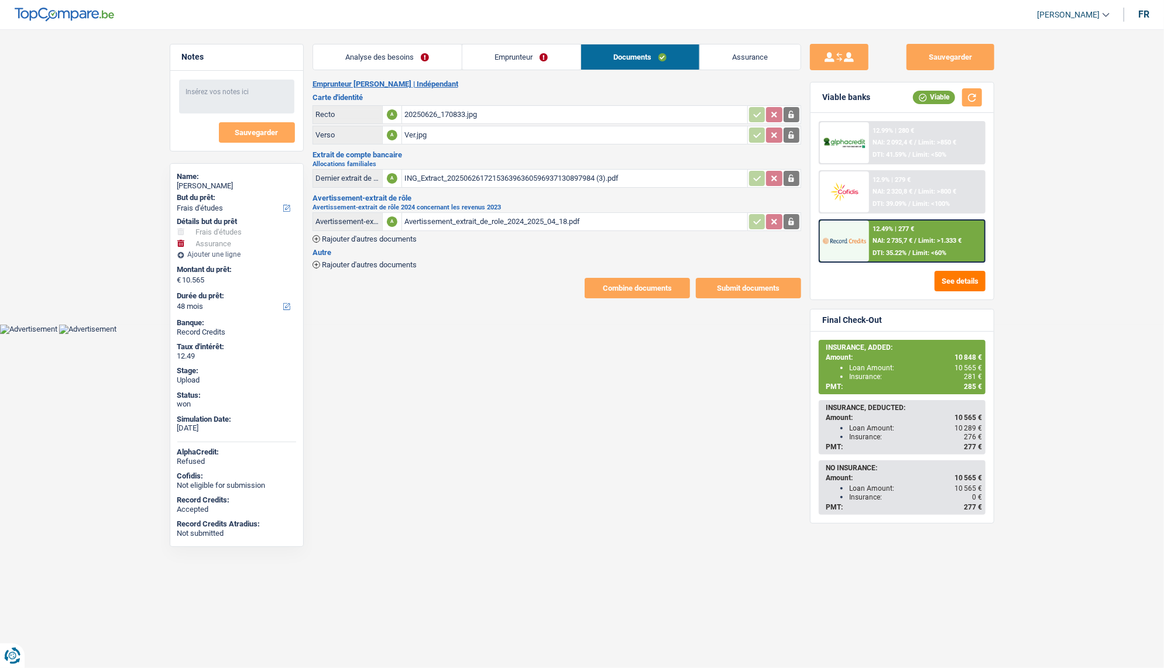
click at [455, 111] on div "20250626_170833.jpg" at bounding box center [574, 115] width 341 height 18
click at [431, 111] on div "20250626_170833.jpg" at bounding box center [574, 115] width 341 height 18
click at [417, 138] on div "Ver.jpg" at bounding box center [574, 135] width 341 height 18
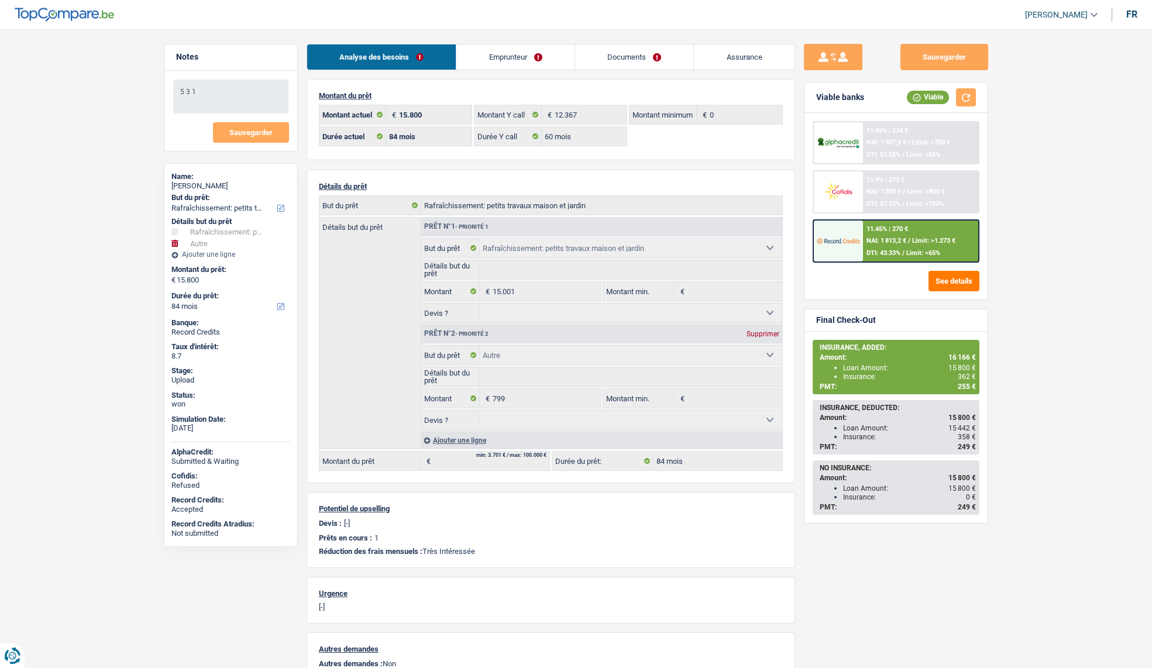
select select "houseOrGarden"
select select "other"
select select "84"
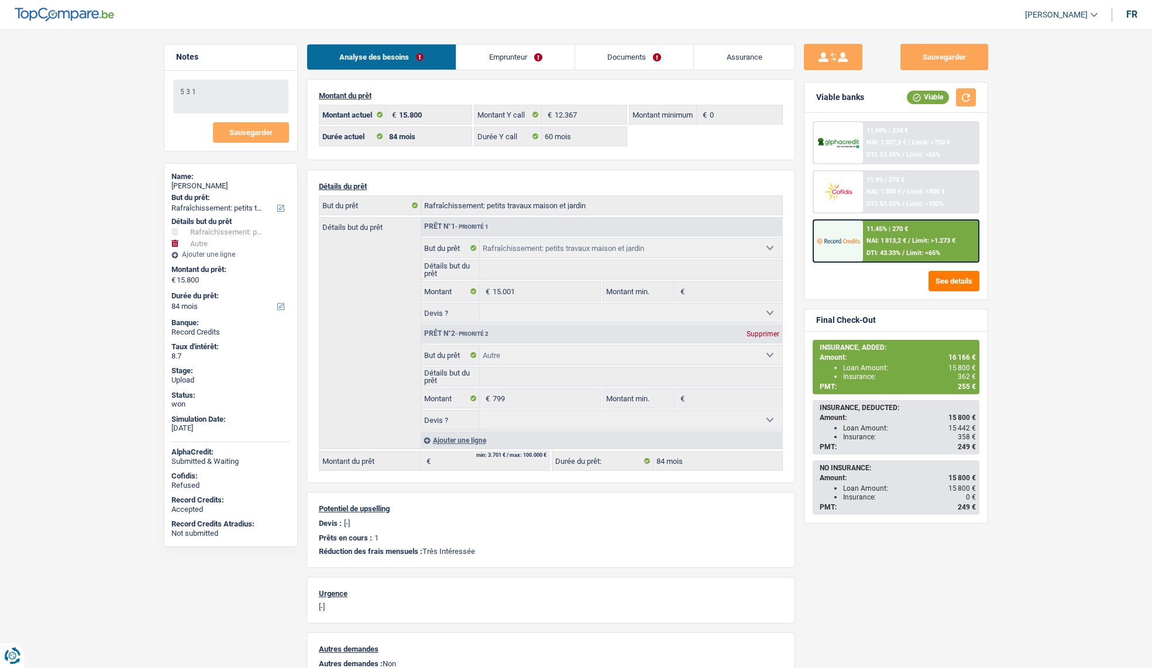
select select "60"
select select "houseOrGarden"
select select "other"
select select "84"
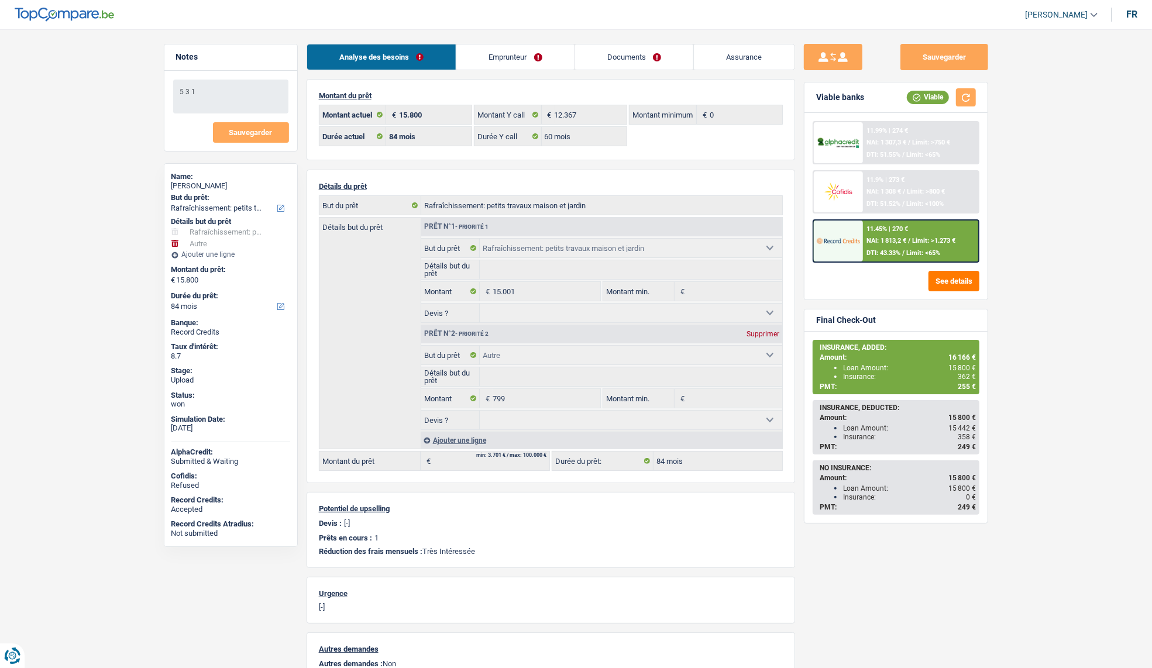
click at [647, 59] on link "Documents" at bounding box center [634, 56] width 119 height 25
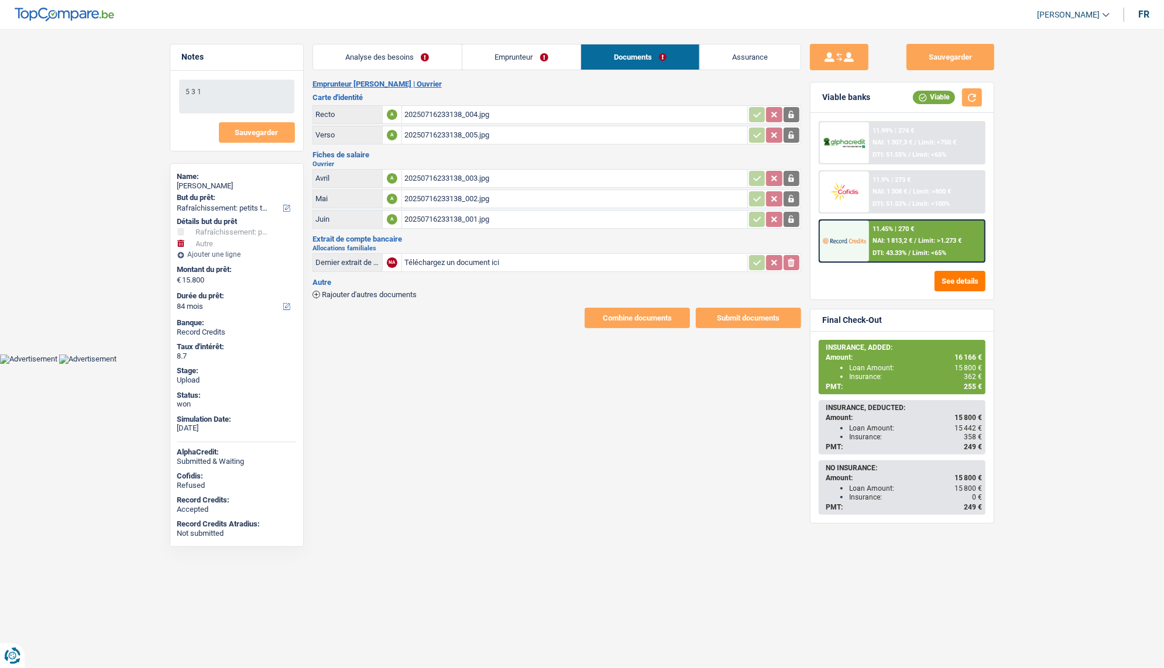
click at [434, 114] on div "20250716233138_004.jpg" at bounding box center [574, 115] width 341 height 18
click at [440, 136] on div "20250716233138_005.jpg" at bounding box center [574, 135] width 341 height 18
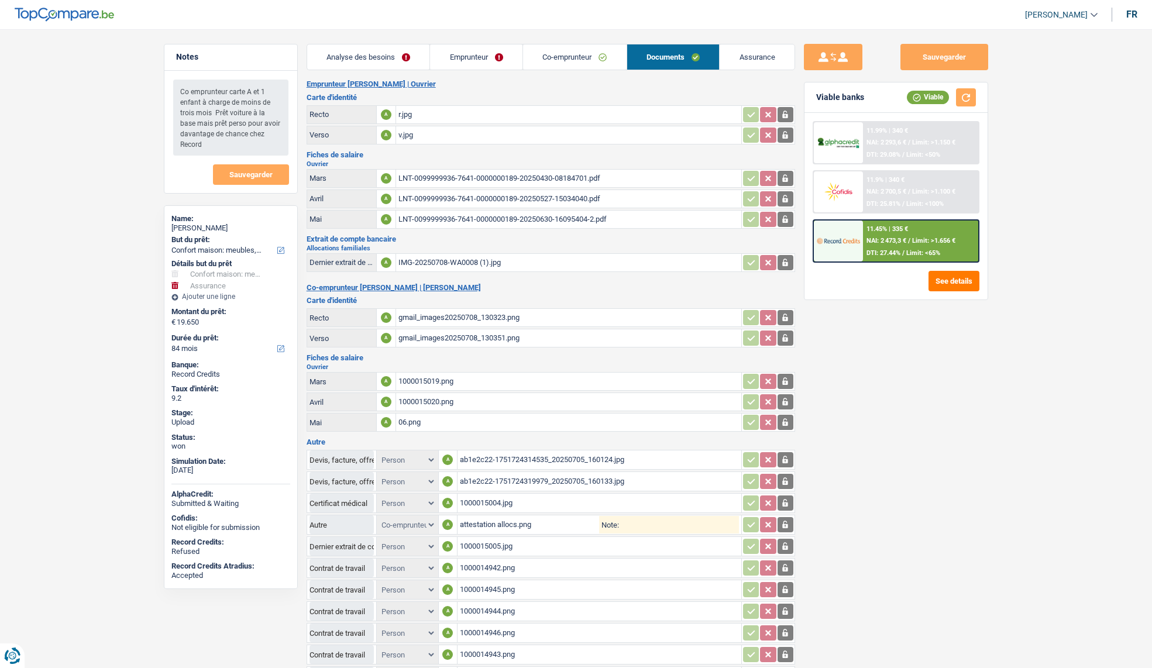
select select "household"
select select "insurance"
select select "84"
select select "coApplicant"
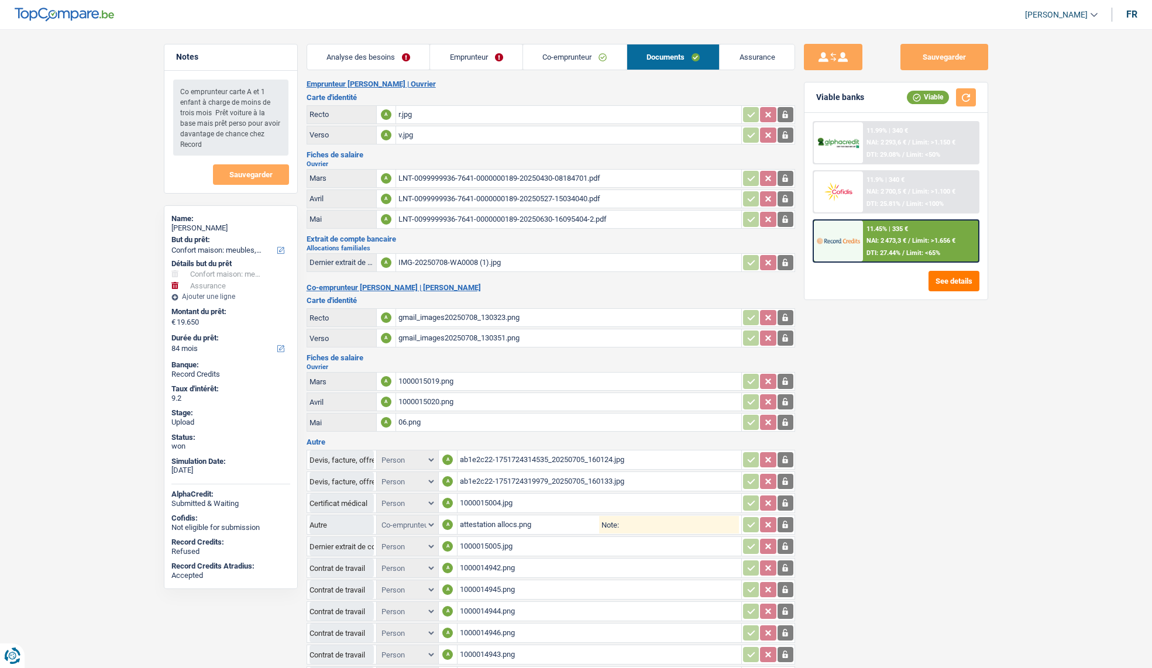
click at [669, 57] on link "Documents" at bounding box center [673, 56] width 92 height 25
click at [405, 113] on div "r.jpg" at bounding box center [569, 115] width 341 height 18
click at [405, 133] on div "v.jpg" at bounding box center [569, 135] width 341 height 18
click at [445, 316] on div "gmail_images20250708_130323.png" at bounding box center [569, 318] width 341 height 18
click at [445, 335] on div "gmail_images20250708_130351.png" at bounding box center [569, 338] width 341 height 18
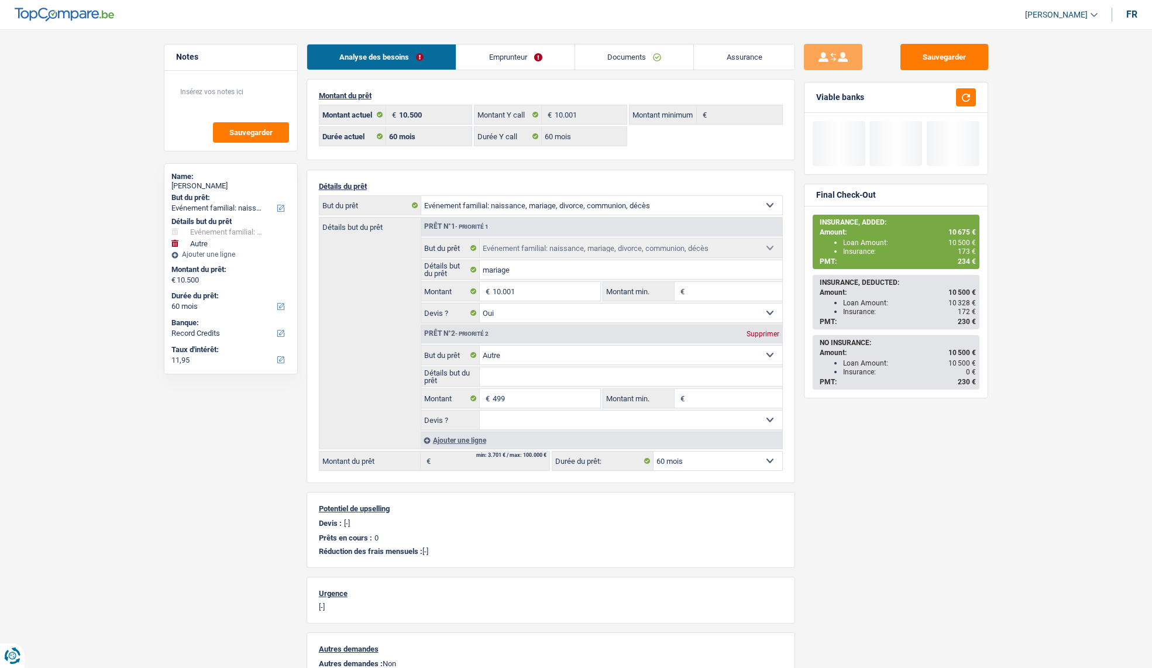
select select "familyEvent"
select select "other"
select select "60"
drag, startPoint x: 0, startPoint y: 0, endPoint x: 666, endPoint y: 56, distance: 668.3
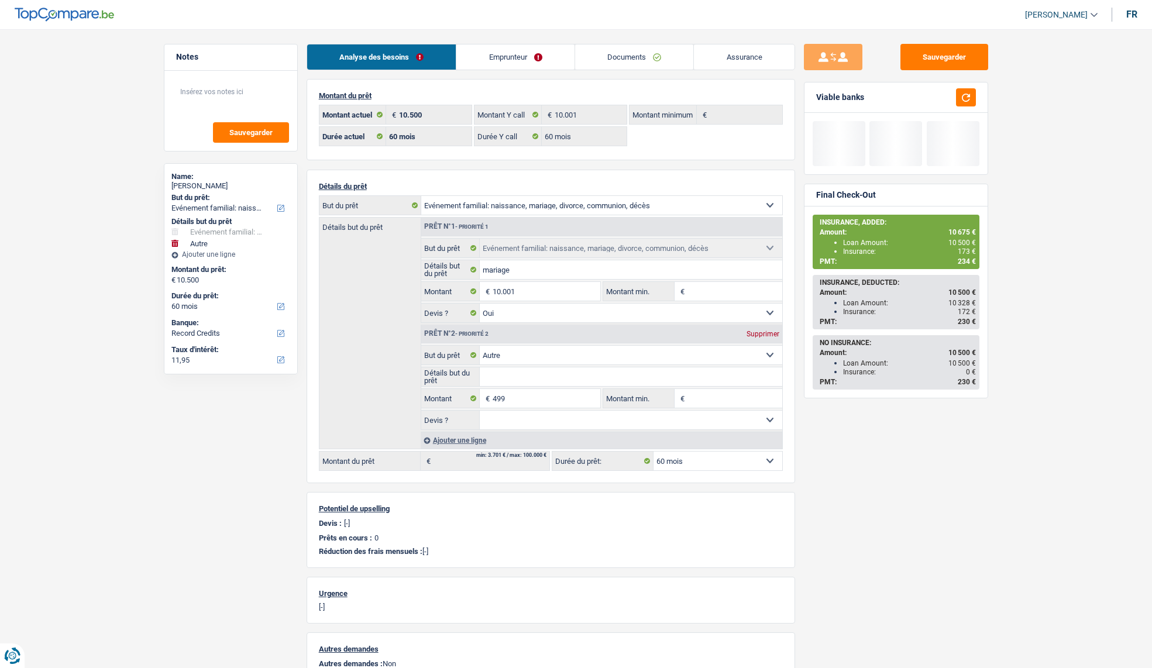
click at [666, 56] on link "Documents" at bounding box center [634, 56] width 119 height 25
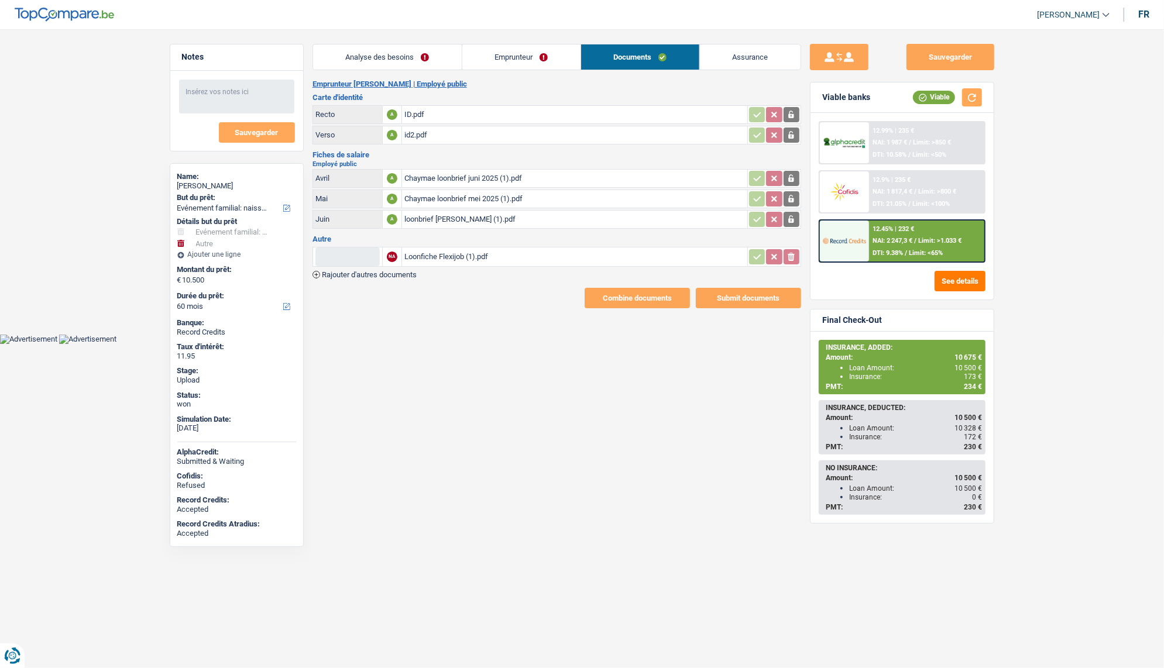
click at [424, 112] on div "ID.pdf" at bounding box center [574, 115] width 341 height 18
click at [420, 140] on div "id2.pdf" at bounding box center [574, 135] width 341 height 18
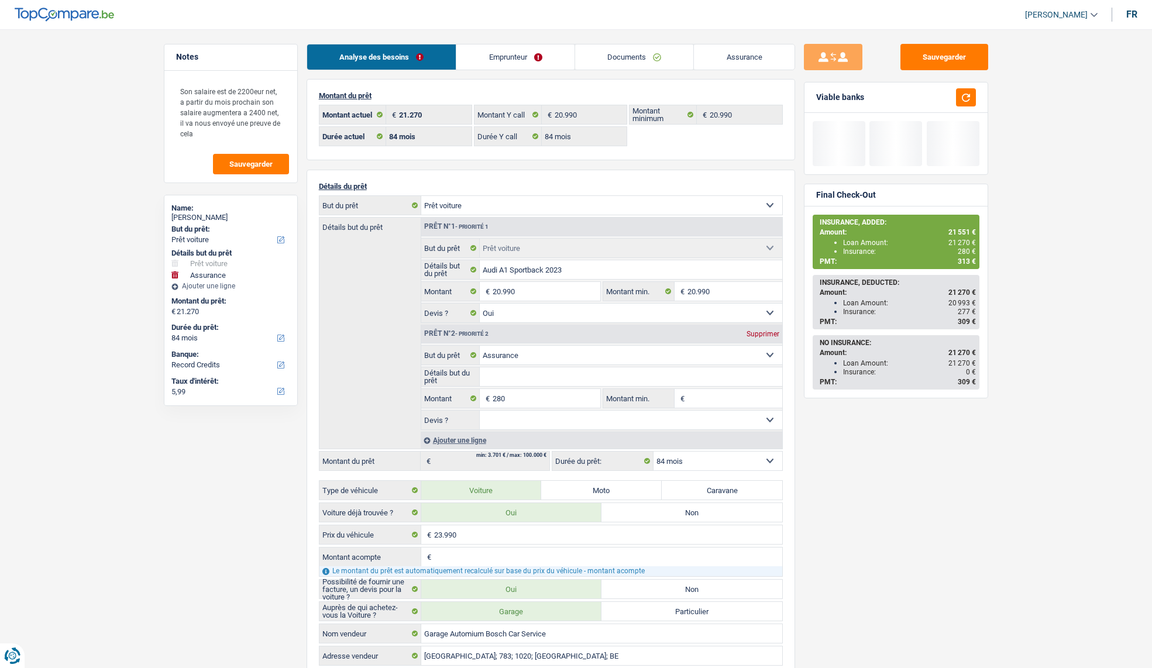
select select "car"
select select "insurance"
select select "84"
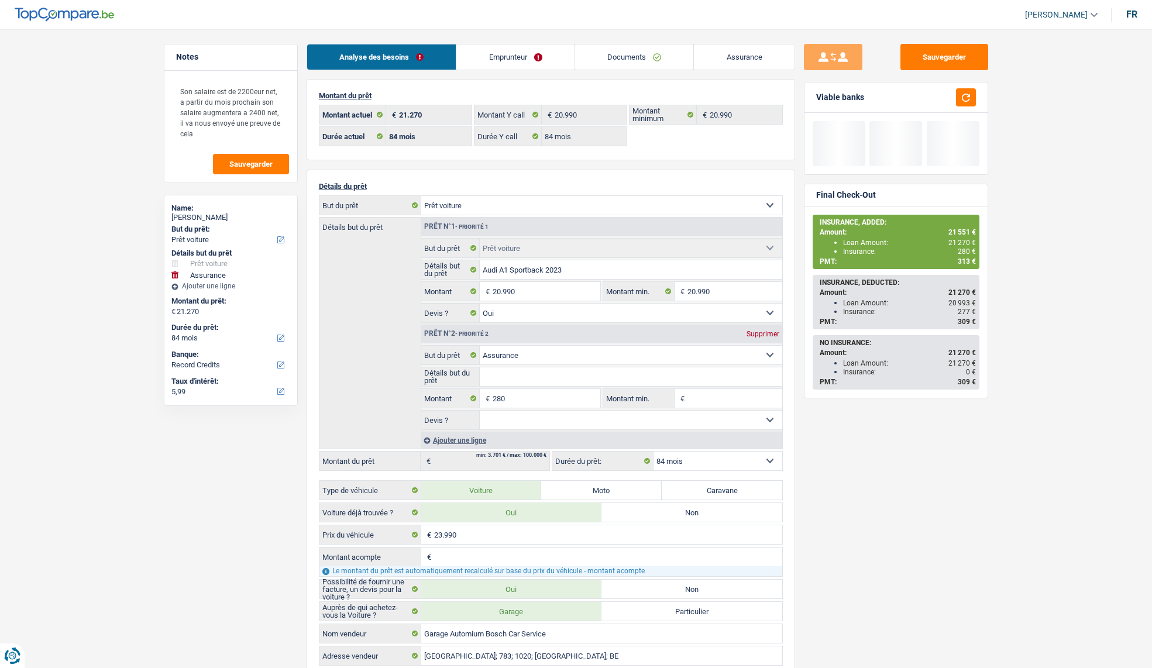
select select "84"
select select "car"
select select "yes"
select select "insurance"
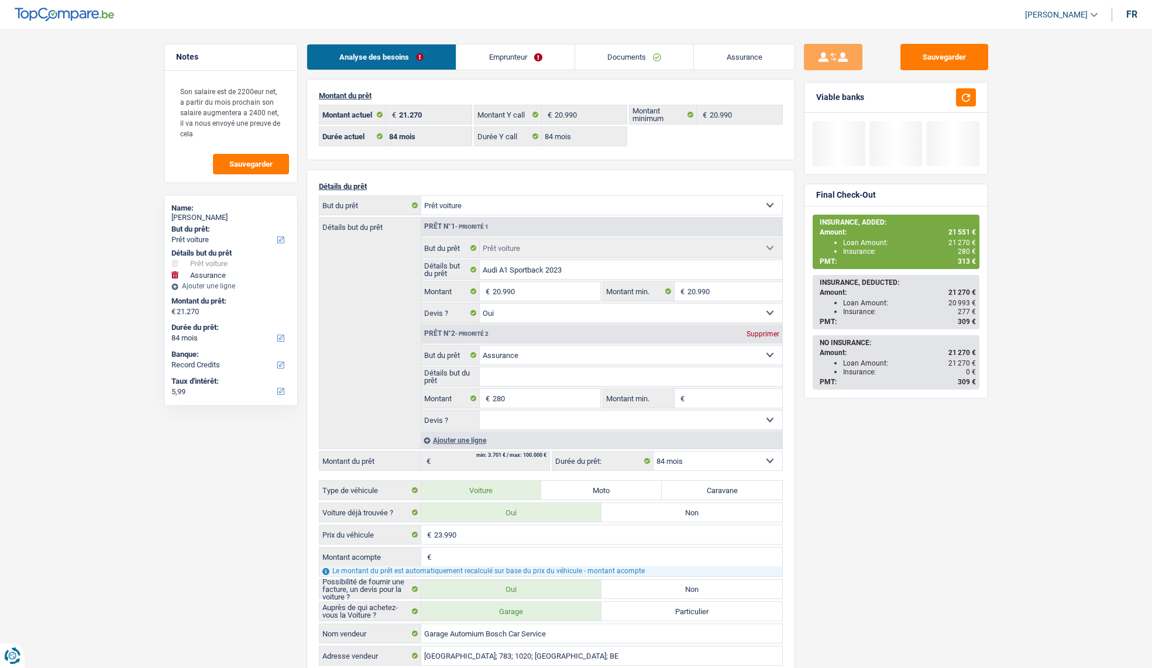
select select "84"
click at [614, 52] on link "Documents" at bounding box center [634, 56] width 119 height 25
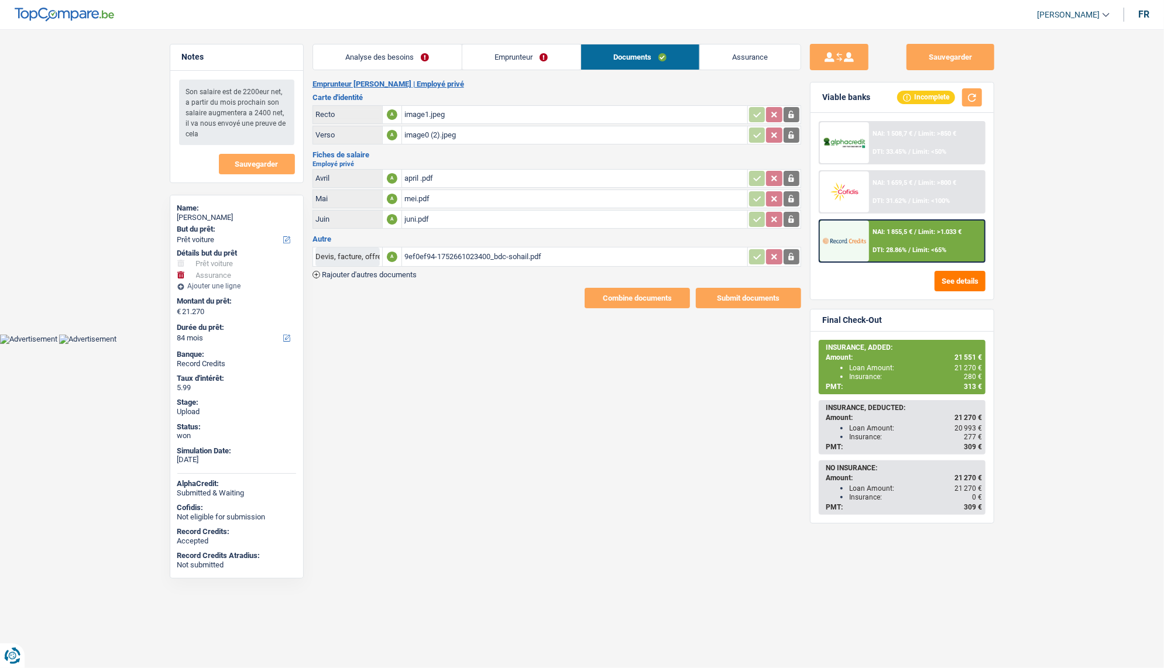
click at [431, 114] on div "image1.jpeg" at bounding box center [574, 115] width 341 height 18
click at [438, 141] on div "image0 (2).jpeg" at bounding box center [574, 135] width 341 height 18
